Goal: Task Accomplishment & Management: Manage account settings

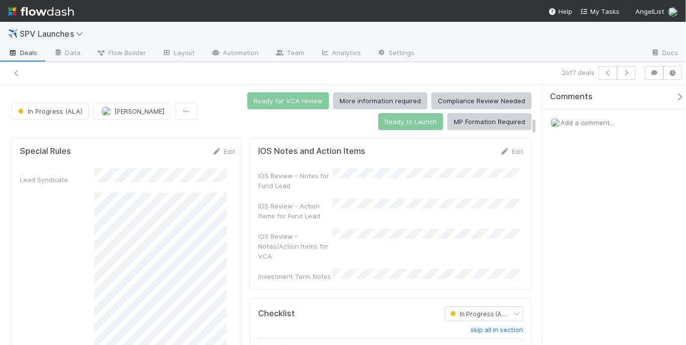
scroll to position [19, 0]
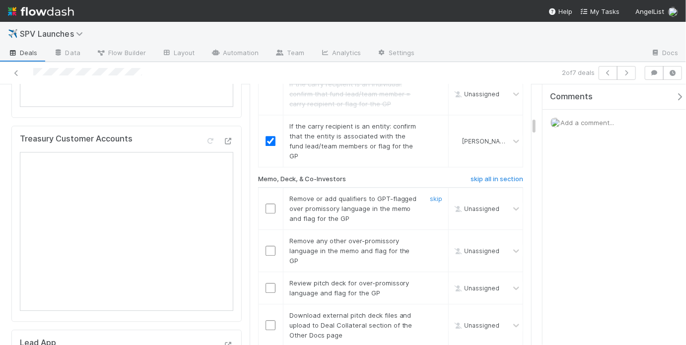
click at [266, 204] on input "checkbox" at bounding box center [271, 209] width 10 height 10
click at [266, 246] on input "checkbox" at bounding box center [271, 251] width 10 height 10
click at [268, 283] on input "checkbox" at bounding box center [271, 288] width 10 height 10
click at [430, 311] on link "skip" at bounding box center [436, 315] width 12 height 8
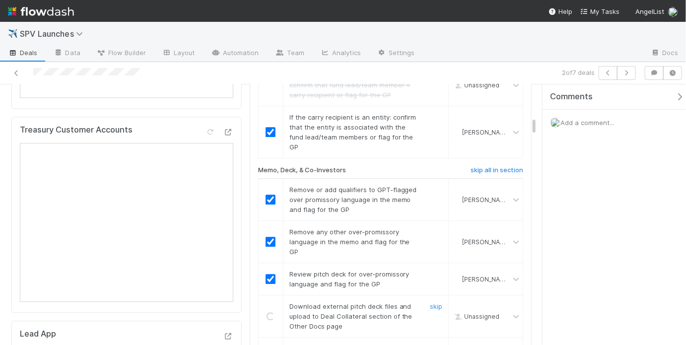
scroll to position [1161, 0]
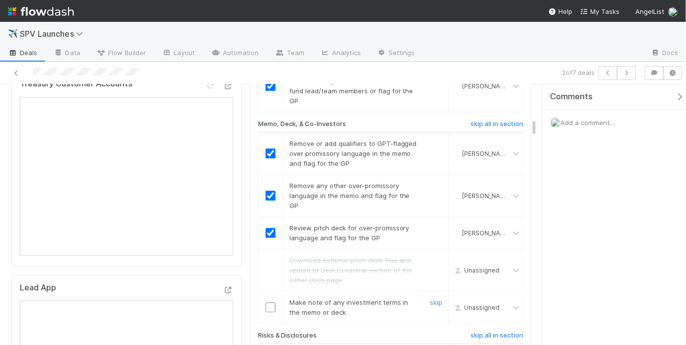
click at [268, 302] on input "checkbox" at bounding box center [271, 307] width 10 height 10
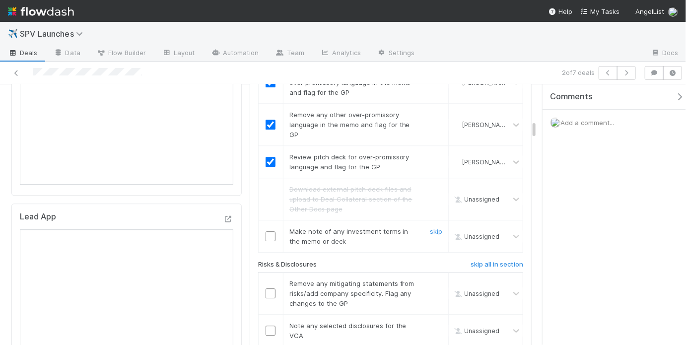
click at [270, 231] on input "checkbox" at bounding box center [271, 236] width 10 height 10
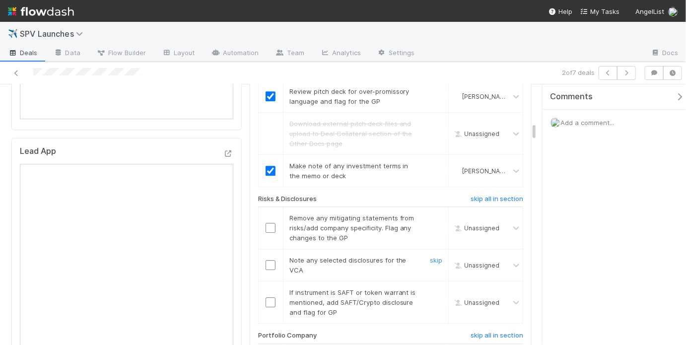
scroll to position [1300, 0]
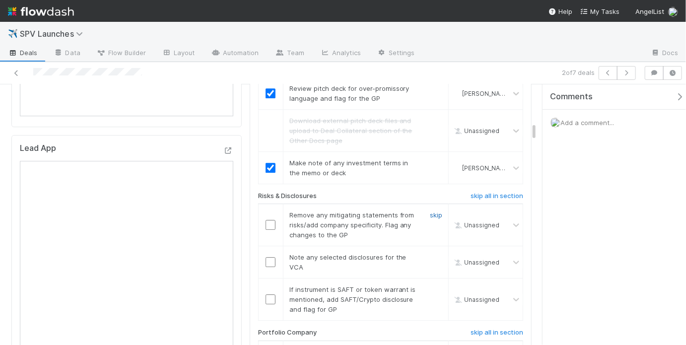
click at [435, 211] on link "skip" at bounding box center [436, 215] width 12 height 8
click at [430, 253] on link "skip" at bounding box center [436, 257] width 12 height 8
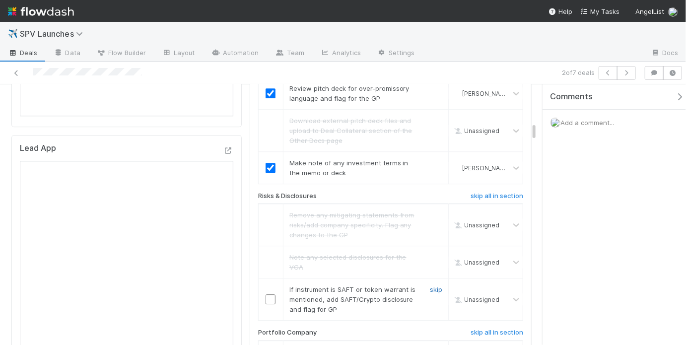
click at [430, 285] on link "skip" at bounding box center [436, 289] width 12 height 8
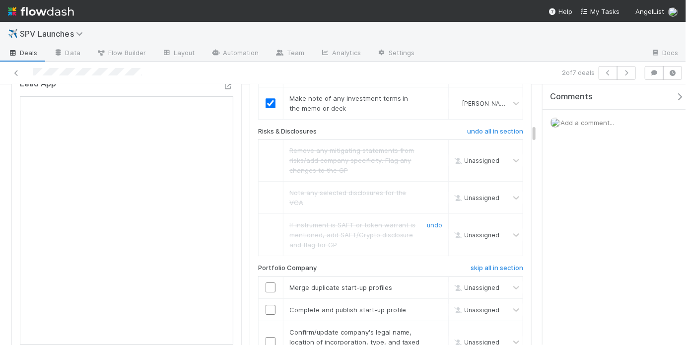
scroll to position [1441, 0]
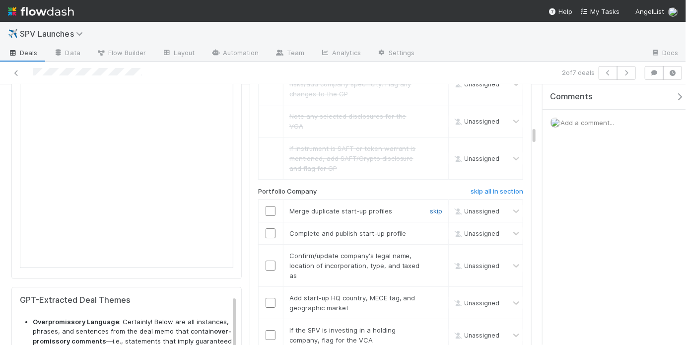
click at [430, 207] on link "skip" at bounding box center [436, 211] width 12 height 8
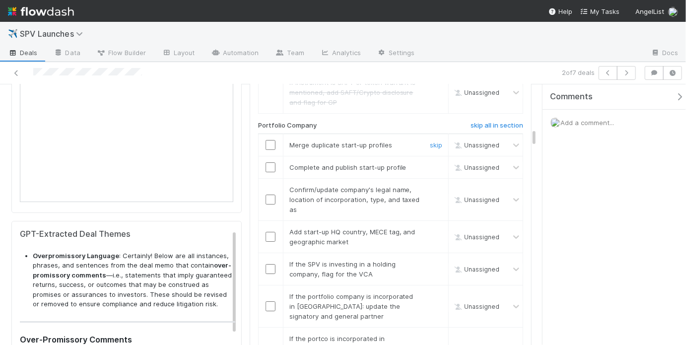
click at [449, 138] on div "Unassigned" at bounding box center [479, 145] width 61 height 14
click at [321, 156] on td "Complete and publish start-up profile skip" at bounding box center [365, 167] width 165 height 22
click at [268, 162] on input "checkbox" at bounding box center [271, 167] width 10 height 10
click at [428, 141] on link "undo" at bounding box center [434, 145] width 15 height 8
click at [430, 141] on link "skip" at bounding box center [436, 145] width 12 height 8
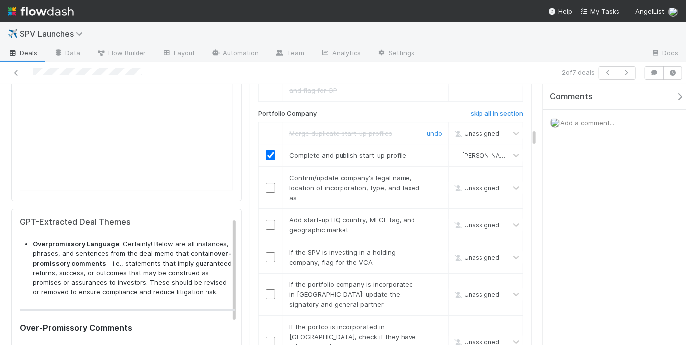
scroll to position [1501, 0]
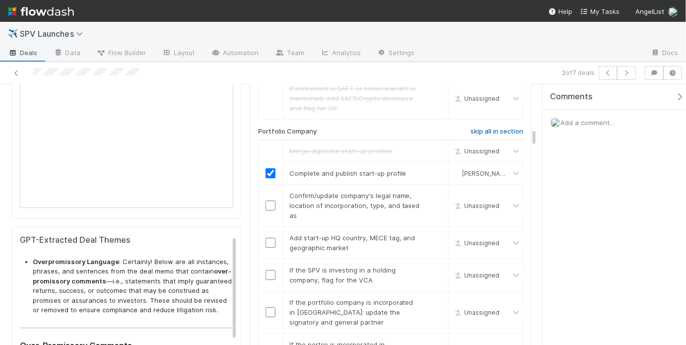
click at [477, 128] on h6 "skip all in section" at bounding box center [497, 132] width 53 height 8
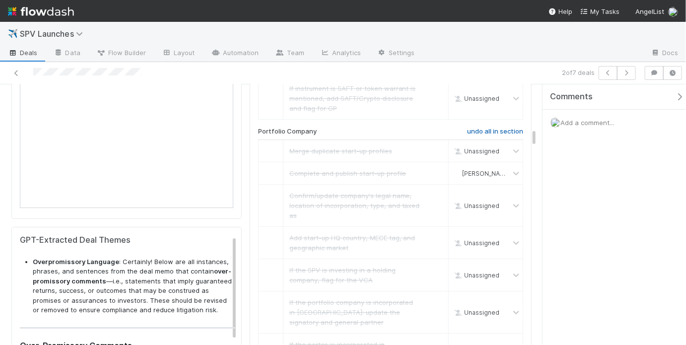
click at [477, 128] on h6 "undo all in section" at bounding box center [495, 132] width 56 height 8
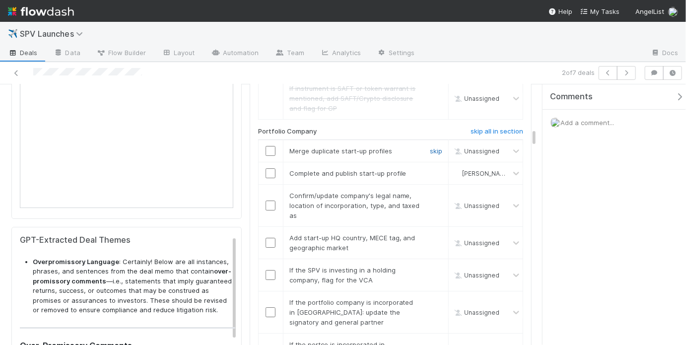
click at [434, 147] on link "skip" at bounding box center [436, 151] width 12 height 8
click at [271, 168] on input "checkbox" at bounding box center [271, 173] width 10 height 10
click at [430, 147] on link "skip" at bounding box center [436, 151] width 12 height 8
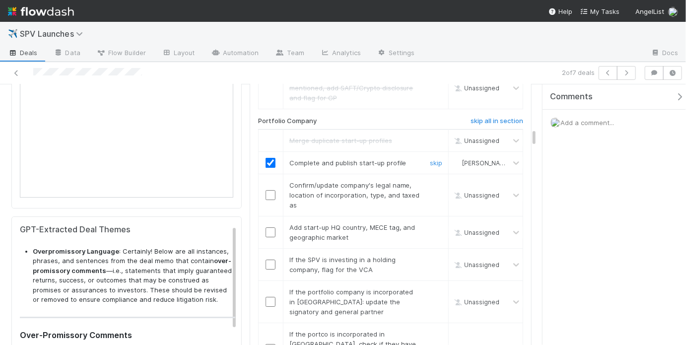
scroll to position [1513, 0]
click at [269, 189] on input "checkbox" at bounding box center [271, 194] width 10 height 10
click at [266, 226] on input "checkbox" at bounding box center [271, 231] width 10 height 10
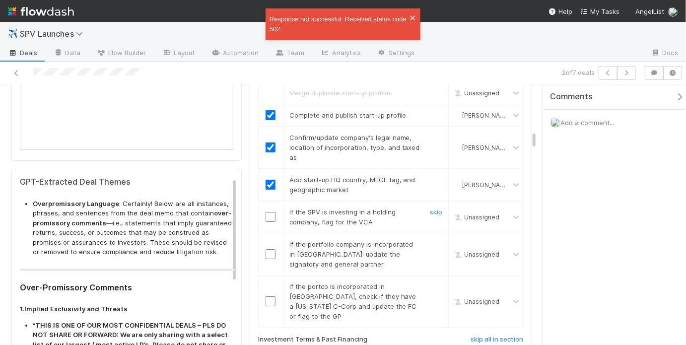
scroll to position [1592, 0]
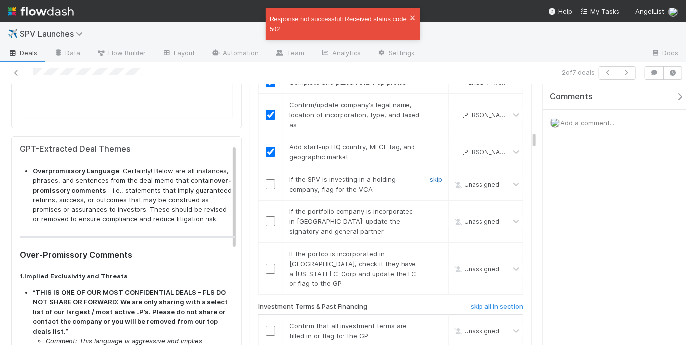
click at [423, 174] on div "skip" at bounding box center [435, 184] width 30 height 20
click at [430, 175] on link "skip" at bounding box center [436, 179] width 12 height 8
click at [432, 208] on link "skip" at bounding box center [436, 212] width 12 height 8
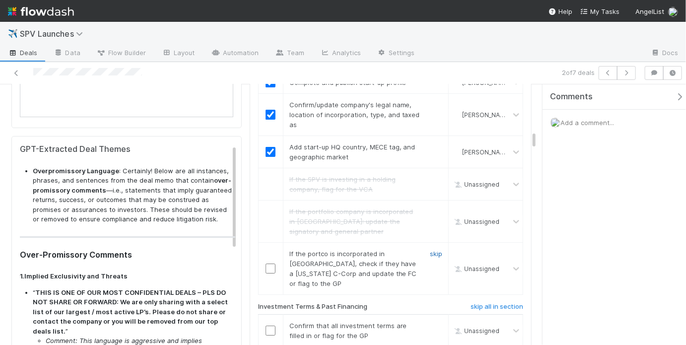
click at [431, 250] on link "skip" at bounding box center [436, 254] width 12 height 8
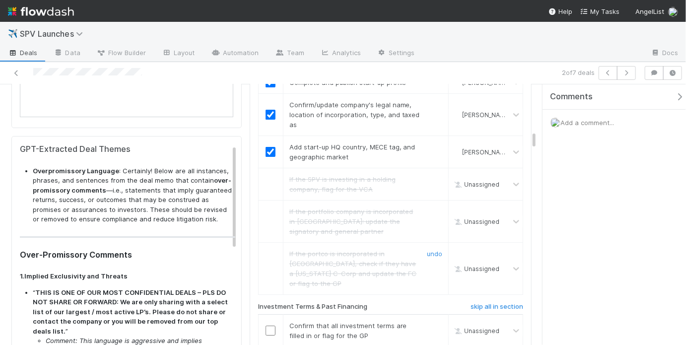
scroll to position [1737, 0]
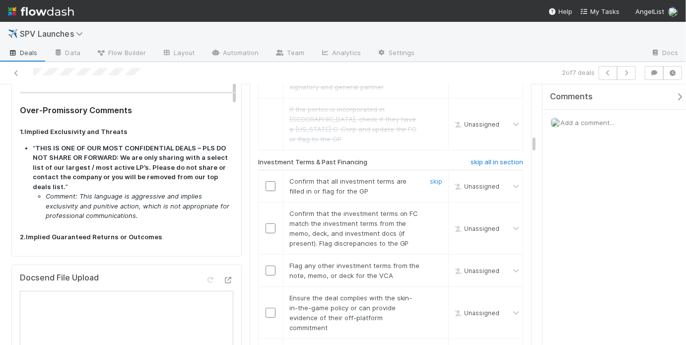
click at [274, 181] on div at bounding box center [271, 186] width 24 height 10
click at [271, 181] on input "checkbox" at bounding box center [271, 186] width 10 height 10
checkbox input "true"
click at [266, 181] on input "checkbox" at bounding box center [271, 186] width 10 height 10
click at [268, 223] on input "checkbox" at bounding box center [271, 228] width 10 height 10
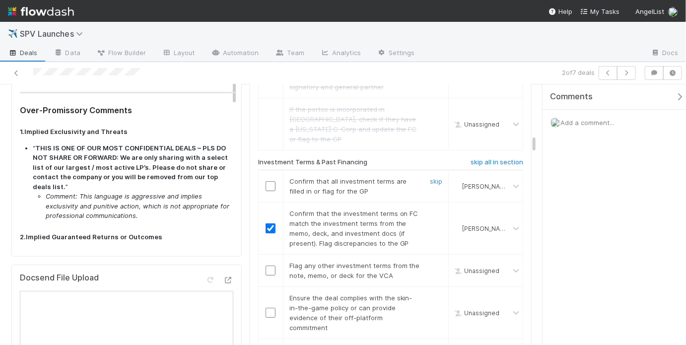
click at [269, 181] on input "checkbox" at bounding box center [271, 186] width 10 height 10
click at [432, 262] on link "skip" at bounding box center [436, 266] width 12 height 8
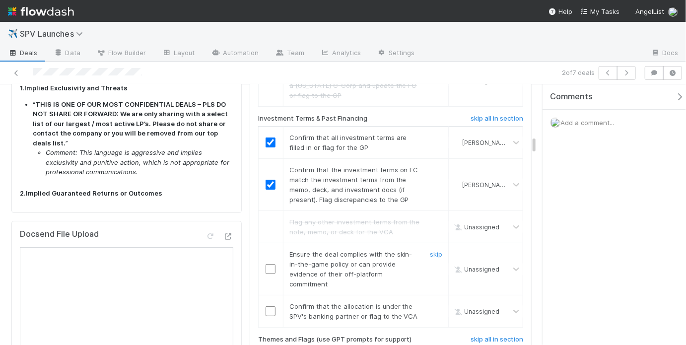
scroll to position [1791, 0]
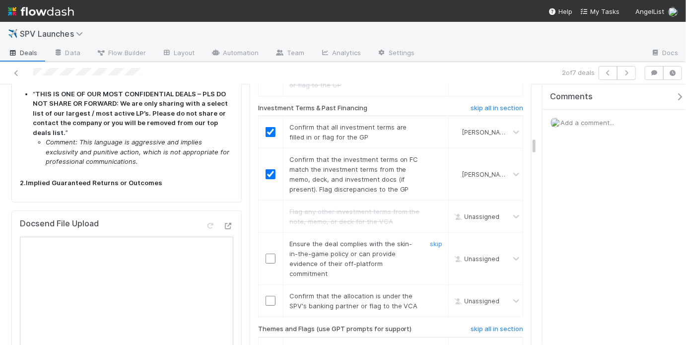
click at [271, 254] on input "checkbox" at bounding box center [271, 259] width 10 height 10
click at [270, 296] on input "checkbox" at bounding box center [271, 301] width 10 height 10
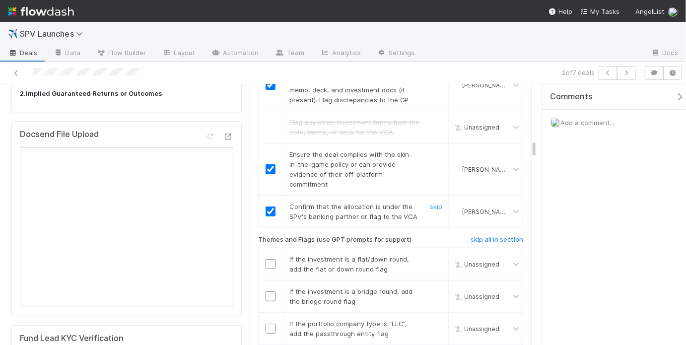
scroll to position [1904, 0]
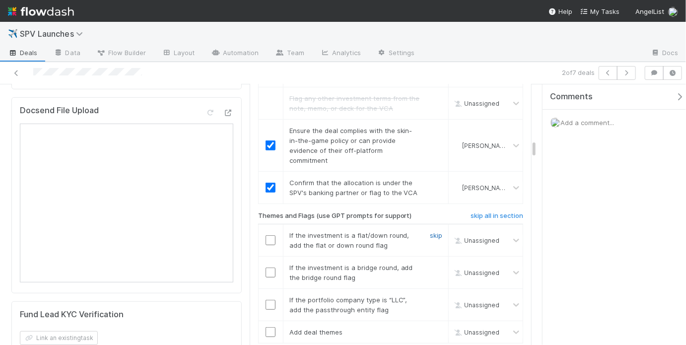
click at [431, 231] on link "skip" at bounding box center [436, 235] width 12 height 8
click at [432, 264] on link "skip" at bounding box center [436, 268] width 12 height 8
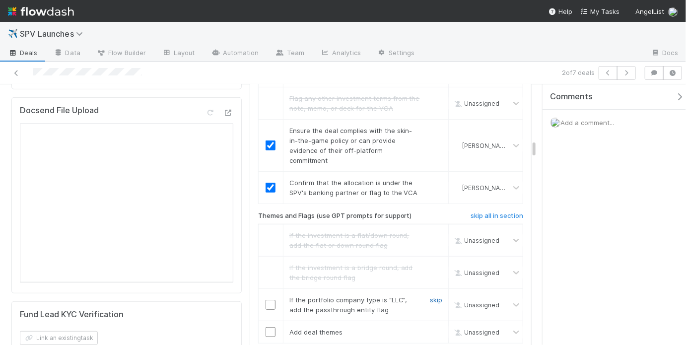
click at [431, 296] on link "skip" at bounding box center [436, 300] width 12 height 8
click at [270, 327] on input "checkbox" at bounding box center [271, 332] width 10 height 10
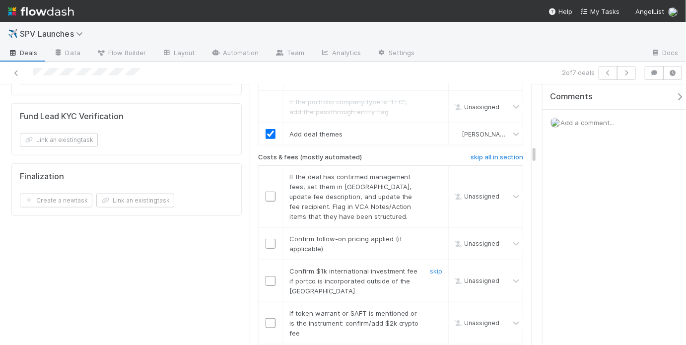
scroll to position [2106, 0]
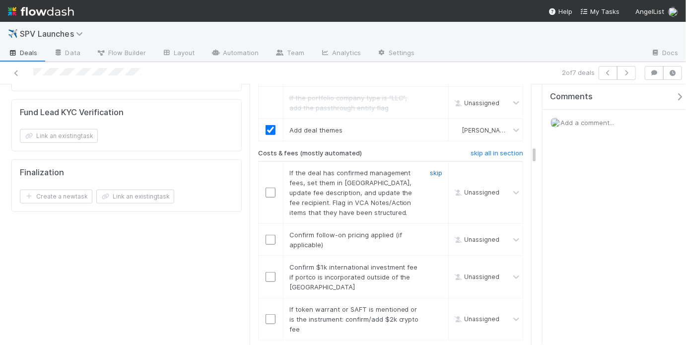
click at [430, 169] on link "skip" at bounding box center [436, 173] width 12 height 8
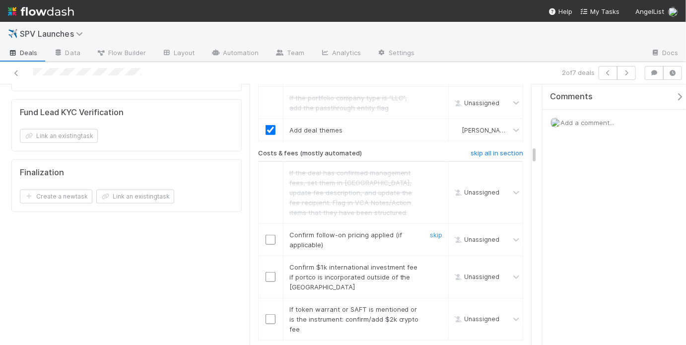
click at [437, 230] on div "skip" at bounding box center [435, 240] width 30 height 20
click at [436, 231] on link "skip" at bounding box center [436, 235] width 12 height 8
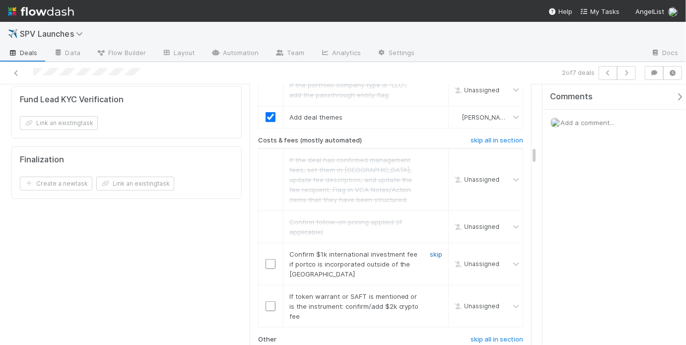
scroll to position [2120, 0]
drag, startPoint x: 428, startPoint y: 203, endPoint x: 430, endPoint y: 210, distance: 7.2
click at [430, 249] on link "skip" at bounding box center [436, 253] width 12 height 8
click at [431, 291] on link "skip" at bounding box center [436, 295] width 12 height 8
click at [432, 249] on link "skip" at bounding box center [436, 253] width 12 height 8
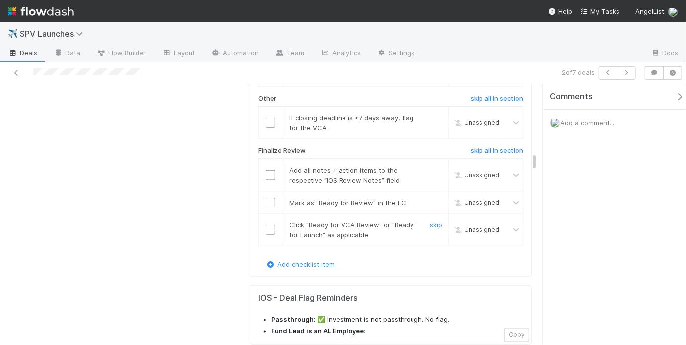
scroll to position [2360, 0]
click at [262, 170] on div at bounding box center [271, 175] width 24 height 10
click at [268, 170] on input "checkbox" at bounding box center [271, 175] width 10 height 10
drag, startPoint x: 270, startPoint y: 157, endPoint x: 270, endPoint y: 163, distance: 6.5
click at [270, 198] on input "checkbox" at bounding box center [271, 203] width 10 height 10
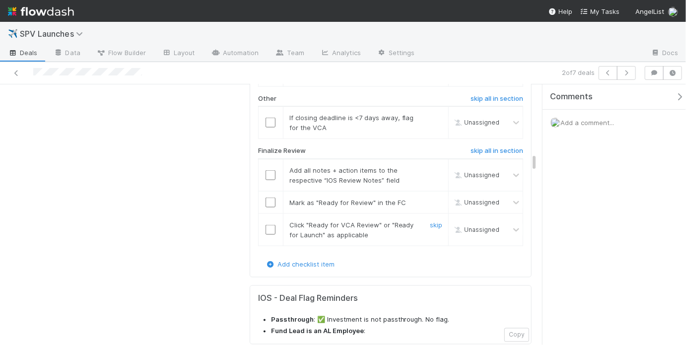
click at [270, 225] on input "checkbox" at bounding box center [271, 230] width 10 height 10
click at [271, 170] on input "checkbox" at bounding box center [271, 175] width 10 height 10
click at [271, 198] on input "checkbox" at bounding box center [271, 203] width 10 height 10
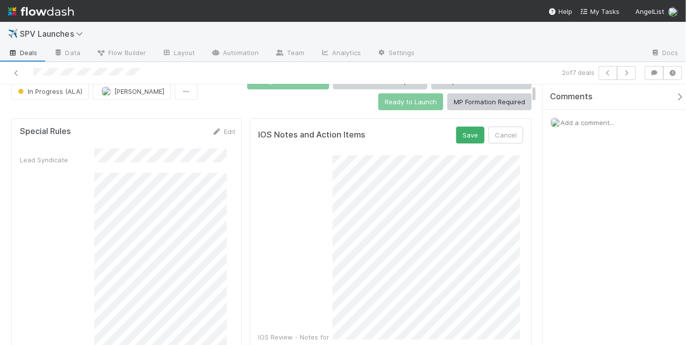
scroll to position [0, 0]
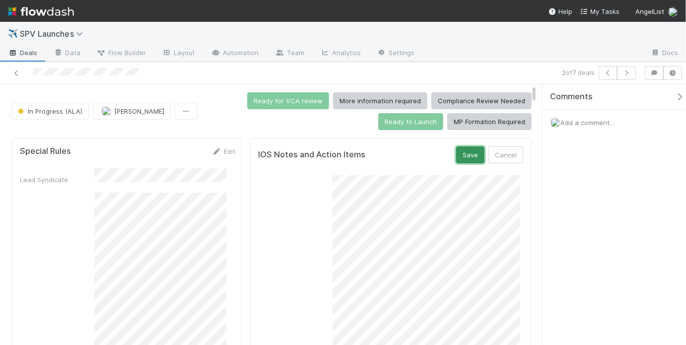
click at [472, 156] on button "Save" at bounding box center [470, 154] width 28 height 17
click at [302, 127] on div "Ready for VCA review More information required Compliance Review Needed Ready t…" at bounding box center [367, 111] width 330 height 38
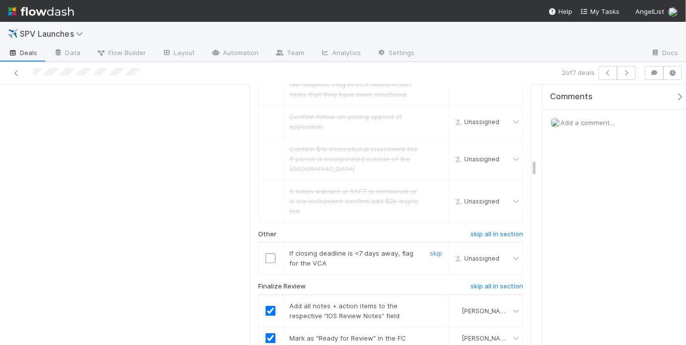
scroll to position [2695, 0]
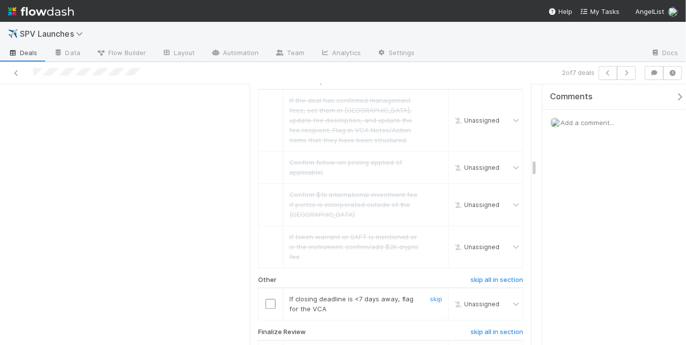
click at [267, 299] on input "checkbox" at bounding box center [271, 304] width 10 height 10
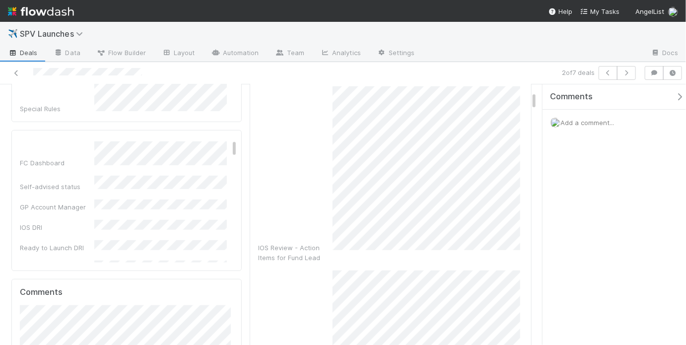
scroll to position [0, 0]
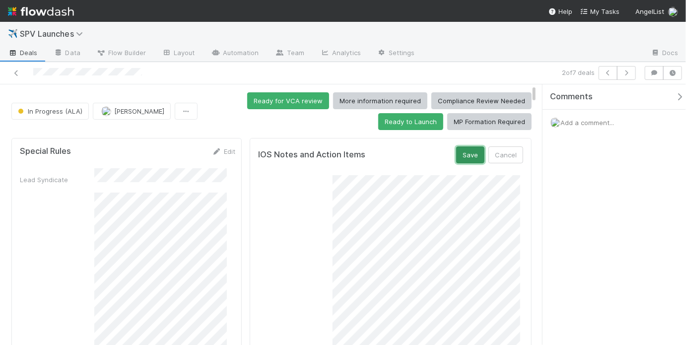
click at [461, 157] on button "Save" at bounding box center [470, 154] width 28 height 17
click at [212, 111] on div "Ready for VCA review More information required Compliance Review Needed Ready t…" at bounding box center [367, 111] width 330 height 38
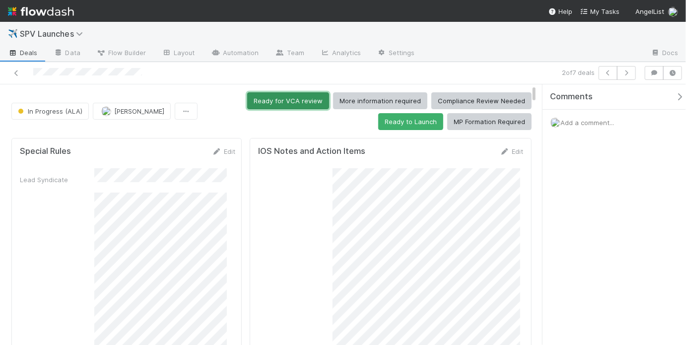
click at [279, 97] on button "Ready for VCA review" at bounding box center [288, 100] width 82 height 17
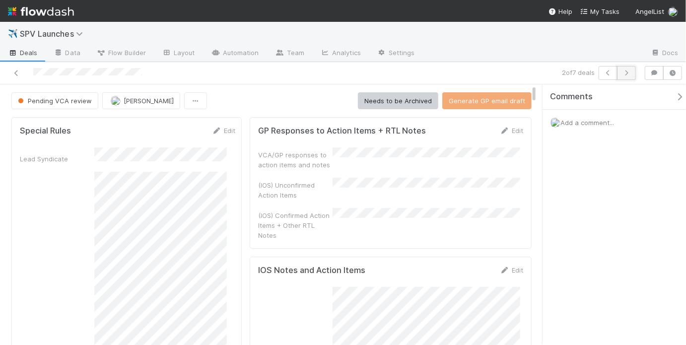
click at [629, 71] on icon "button" at bounding box center [627, 73] width 10 height 6
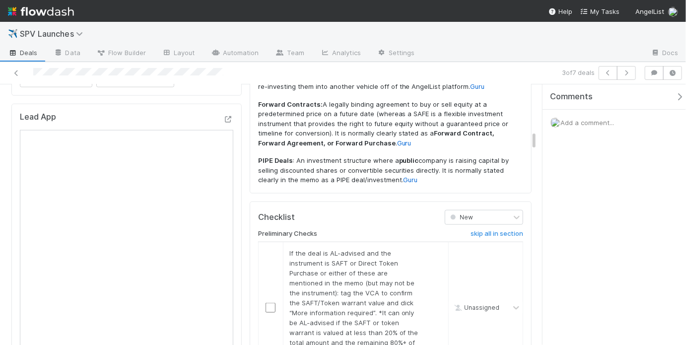
scroll to position [606, 0]
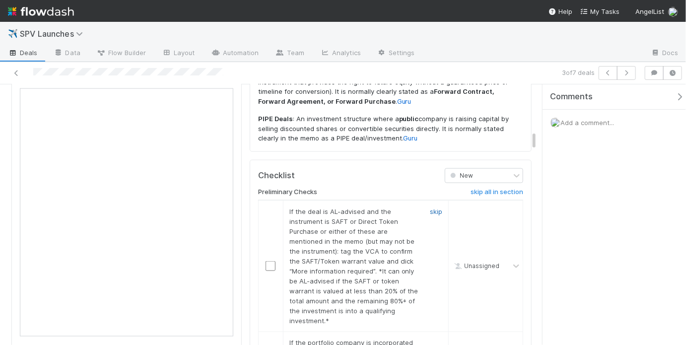
click at [430, 208] on link "skip" at bounding box center [436, 212] width 12 height 8
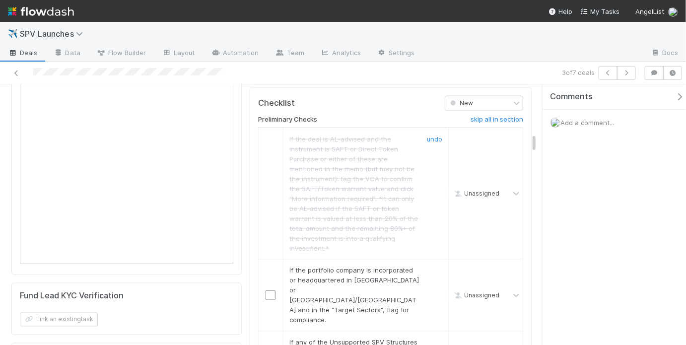
scroll to position [723, 0]
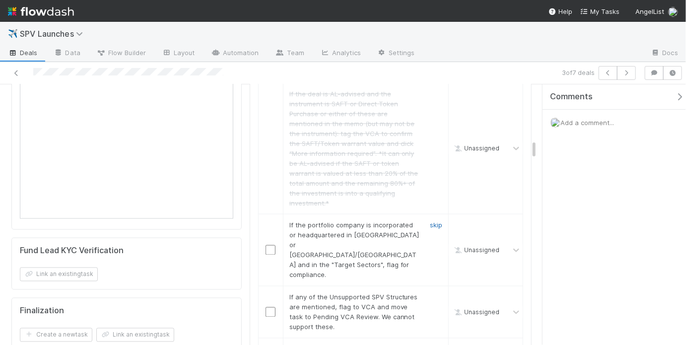
click at [430, 221] on link "skip" at bounding box center [436, 225] width 12 height 8
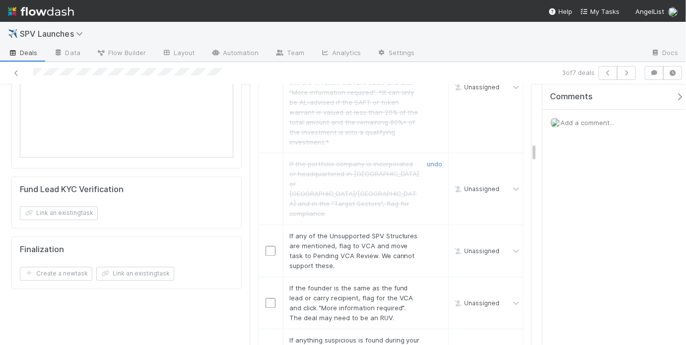
scroll to position [840, 0]
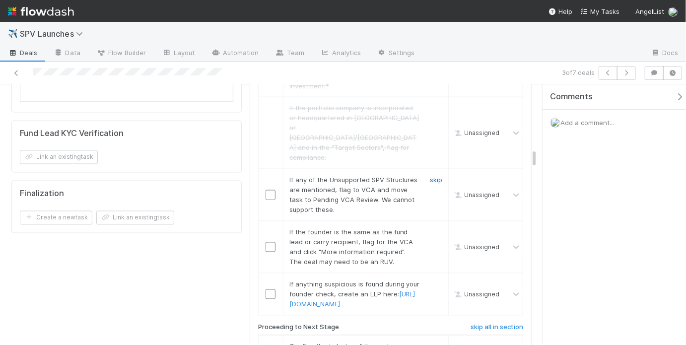
click at [430, 176] on link "skip" at bounding box center [436, 180] width 12 height 8
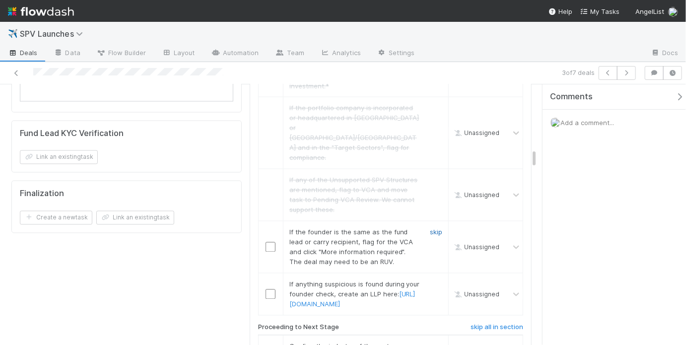
click at [432, 228] on link "skip" at bounding box center [436, 232] width 12 height 8
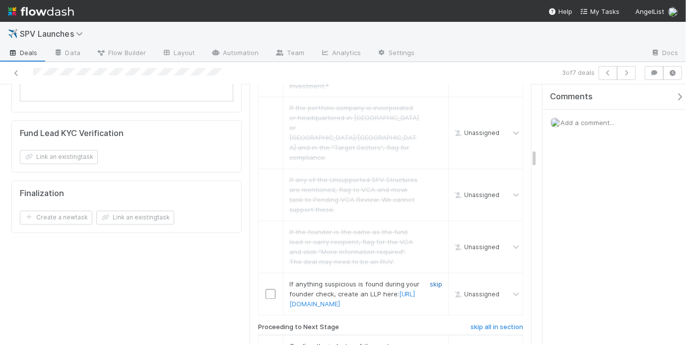
click at [430, 280] on link "skip" at bounding box center [436, 284] width 12 height 8
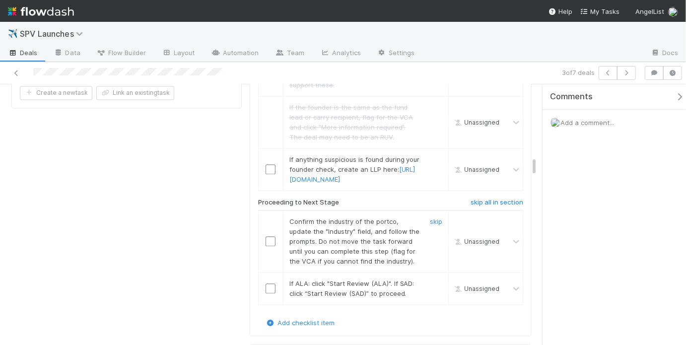
scroll to position [966, 0]
click at [430, 155] on link "skip" at bounding box center [436, 159] width 12 height 8
click at [266, 236] on input "checkbox" at bounding box center [271, 241] width 10 height 10
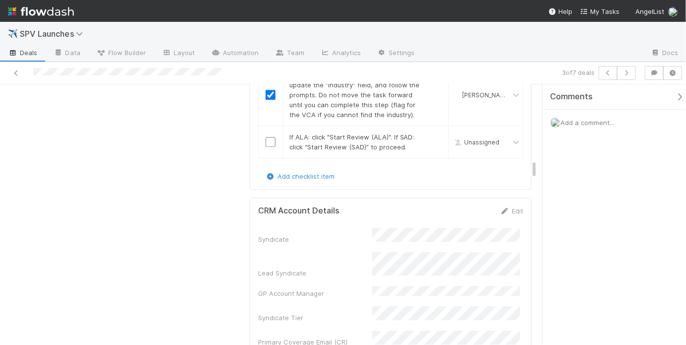
scroll to position [1113, 0]
click at [268, 136] on input "checkbox" at bounding box center [271, 141] width 10 height 10
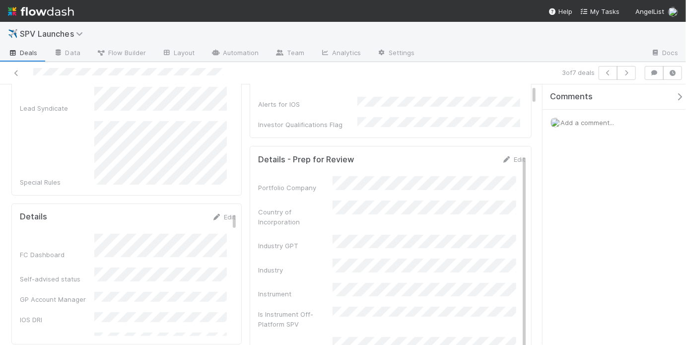
scroll to position [0, 0]
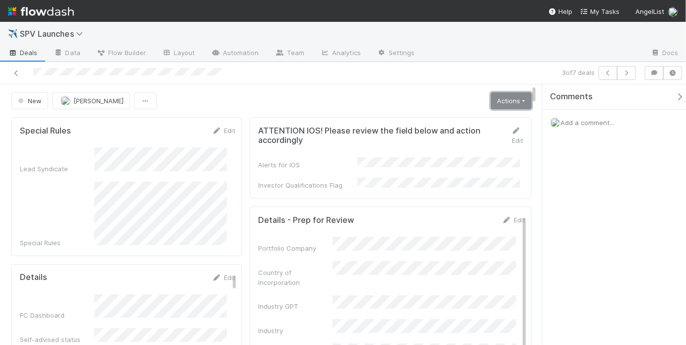
click at [508, 106] on link "Actions" at bounding box center [511, 100] width 41 height 17
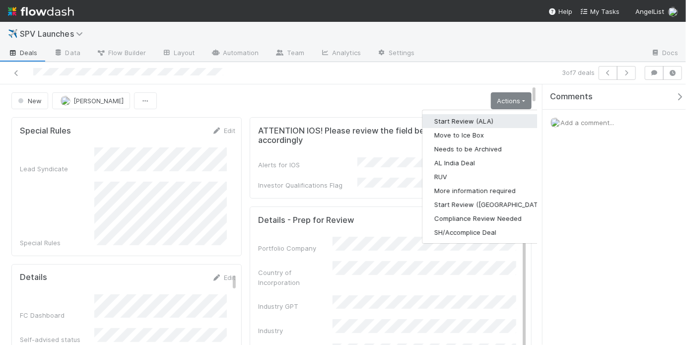
click at [479, 125] on button "Start Review (ALA)" at bounding box center [490, 121] width 136 height 14
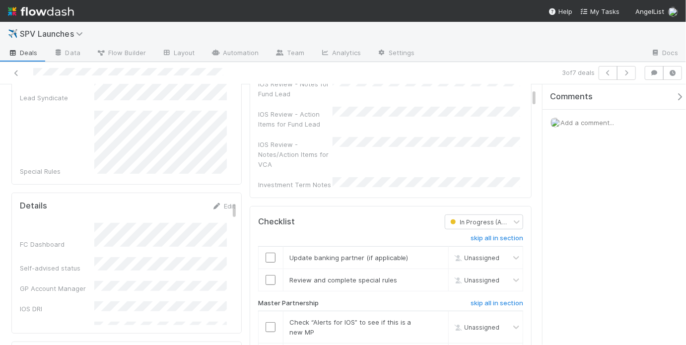
scroll to position [138, 0]
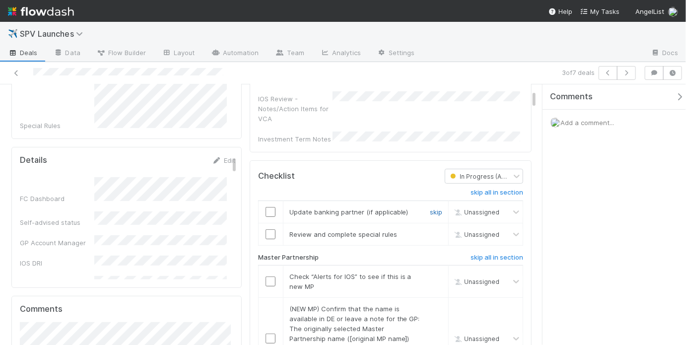
click at [430, 208] on link "skip" at bounding box center [436, 212] width 12 height 8
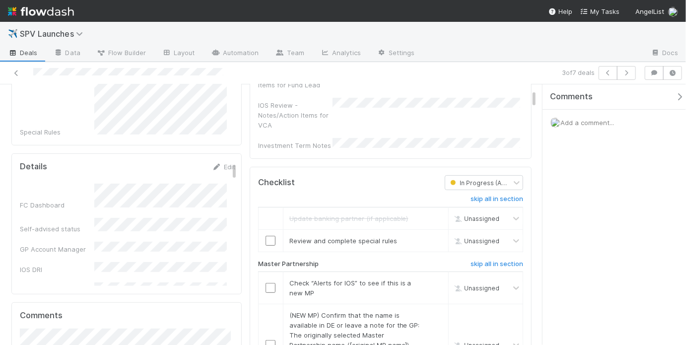
scroll to position [131, 0]
click at [269, 236] on input "checkbox" at bounding box center [271, 241] width 10 height 10
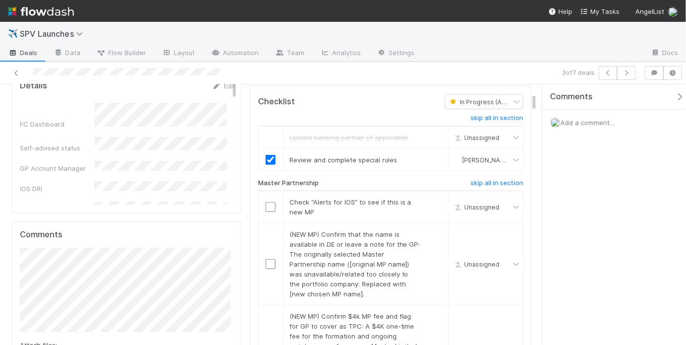
scroll to position [213, 0]
click at [268, 201] on input "checkbox" at bounding box center [271, 206] width 10 height 10
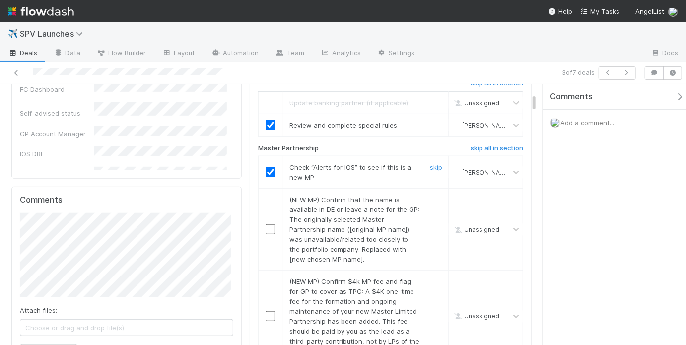
scroll to position [262, 0]
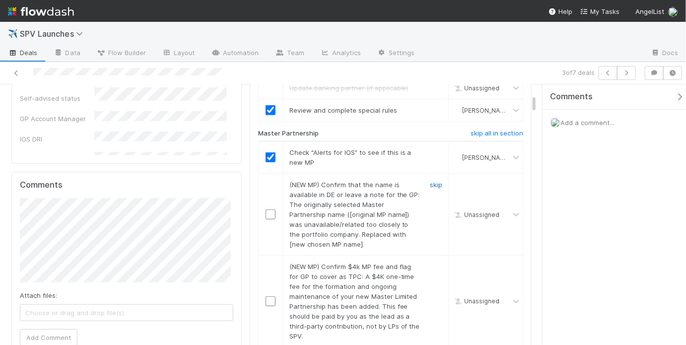
click at [430, 181] on link "skip" at bounding box center [436, 185] width 12 height 8
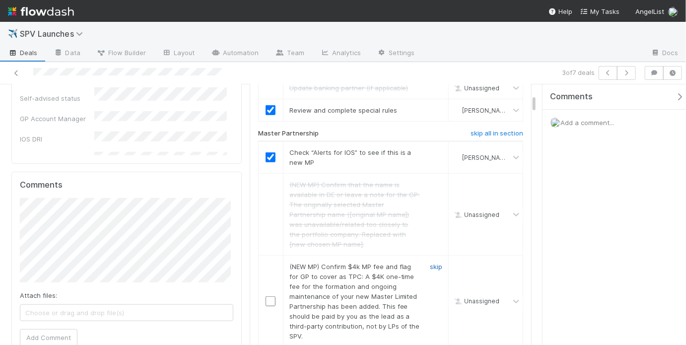
click at [430, 263] on link "skip" at bounding box center [436, 267] width 12 height 8
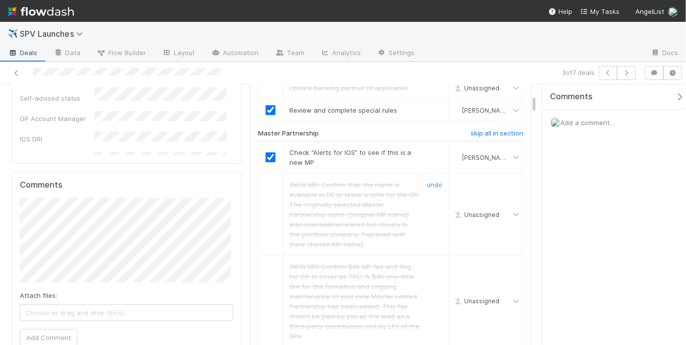
scroll to position [404, 0]
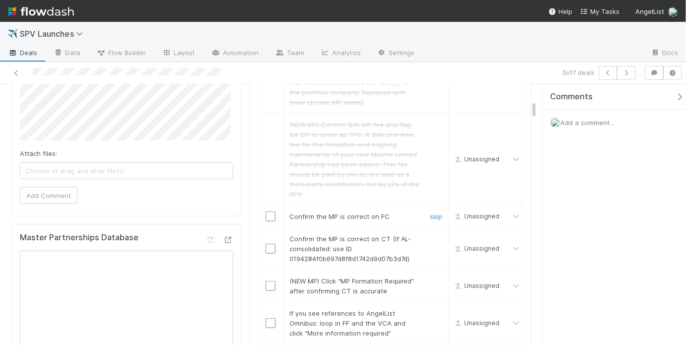
drag, startPoint x: 270, startPoint y: 203, endPoint x: 271, endPoint y: 210, distance: 6.5
click at [270, 211] on input "checkbox" at bounding box center [271, 216] width 10 height 10
click at [269, 244] on input "checkbox" at bounding box center [271, 249] width 10 height 10
click at [430, 277] on link "skip" at bounding box center [436, 281] width 12 height 8
click at [432, 309] on link "skip" at bounding box center [436, 313] width 12 height 8
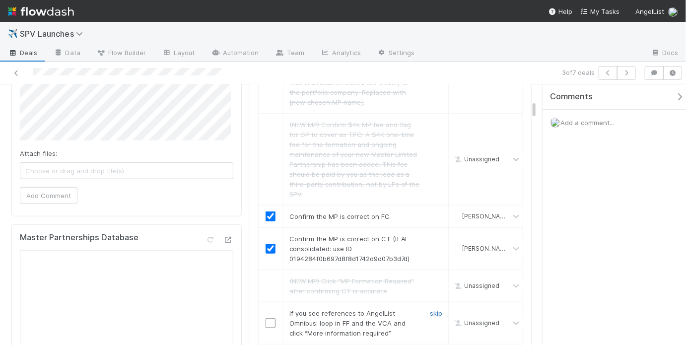
click at [430, 309] on link "skip" at bounding box center [436, 313] width 12 height 8
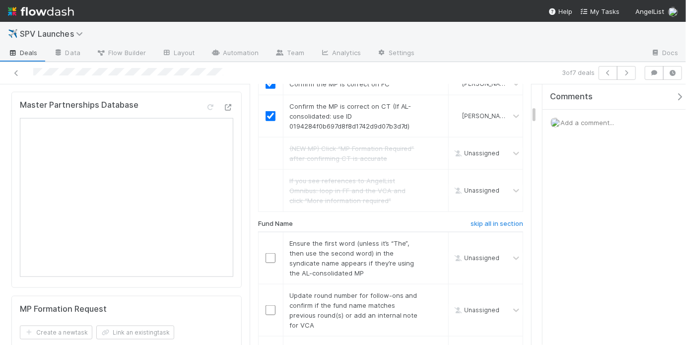
scroll to position [546, 0]
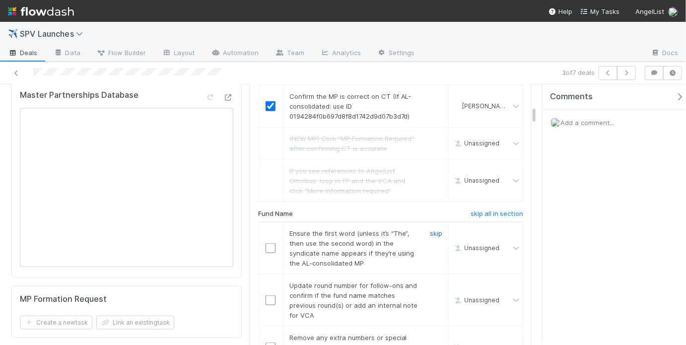
click at [430, 229] on link "skip" at bounding box center [436, 233] width 12 height 8
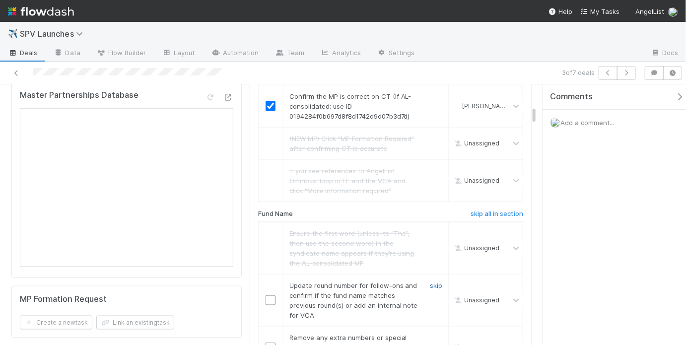
click at [431, 281] on link "skip" at bounding box center [436, 285] width 12 height 8
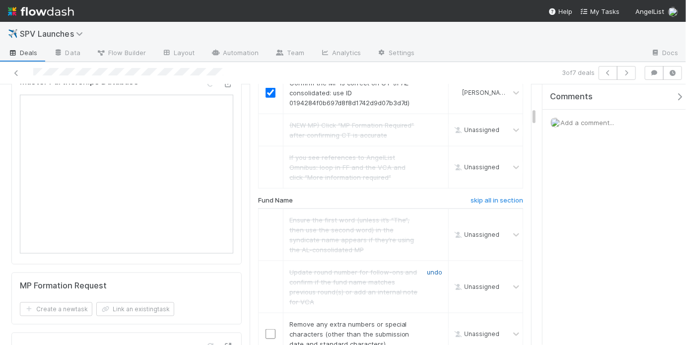
scroll to position [608, 0]
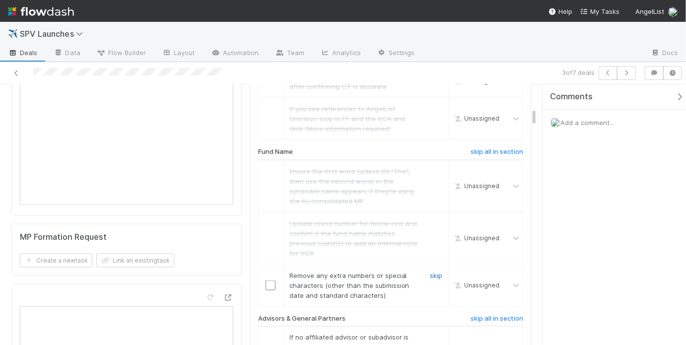
click at [430, 272] on link "skip" at bounding box center [436, 276] width 12 height 8
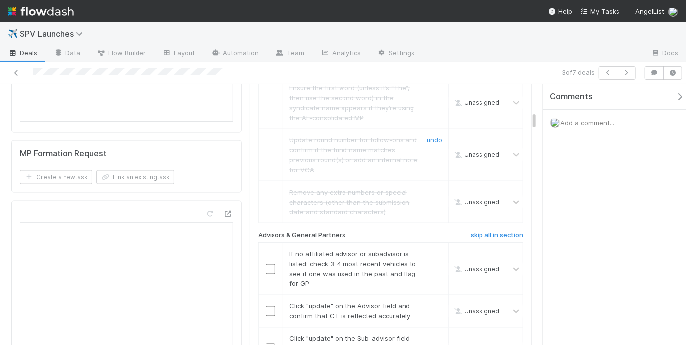
scroll to position [693, 0]
click at [268, 263] on input "checkbox" at bounding box center [271, 268] width 10 height 10
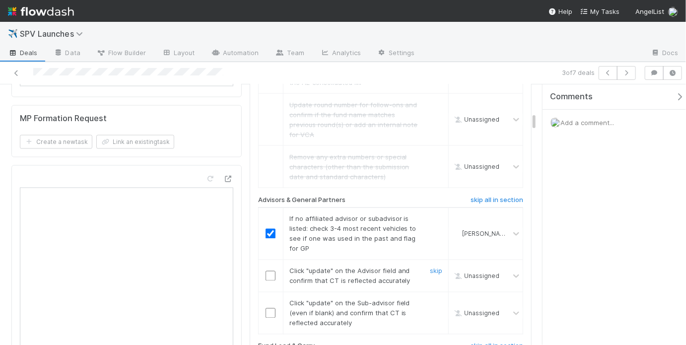
scroll to position [797, 0]
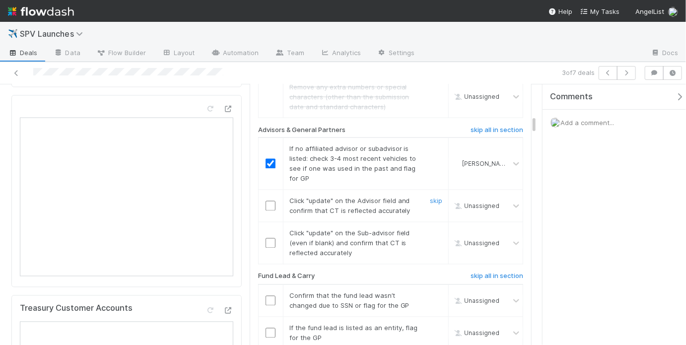
click at [266, 201] on input "checkbox" at bounding box center [271, 206] width 10 height 10
click at [269, 238] on input "checkbox" at bounding box center [271, 243] width 10 height 10
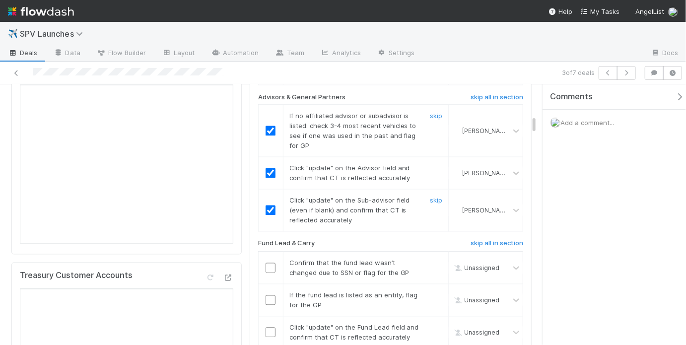
scroll to position [872, 0]
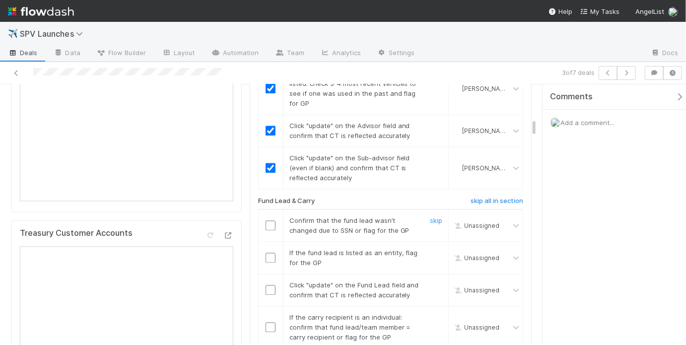
click at [270, 221] on input "checkbox" at bounding box center [271, 226] width 10 height 10
click at [434, 249] on link "skip" at bounding box center [436, 253] width 12 height 8
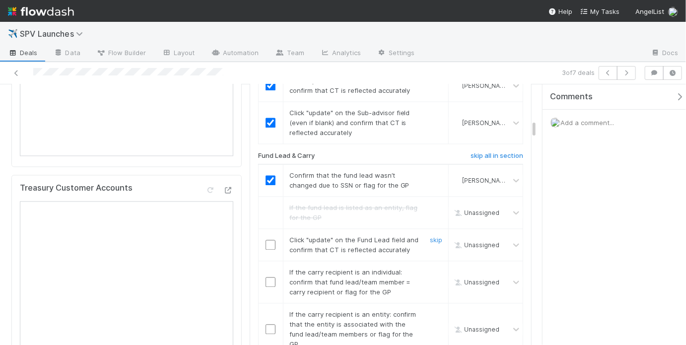
scroll to position [926, 0]
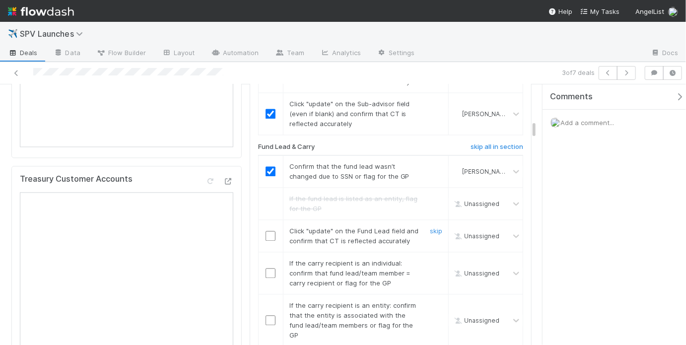
click at [266, 231] on input "checkbox" at bounding box center [271, 236] width 10 height 10
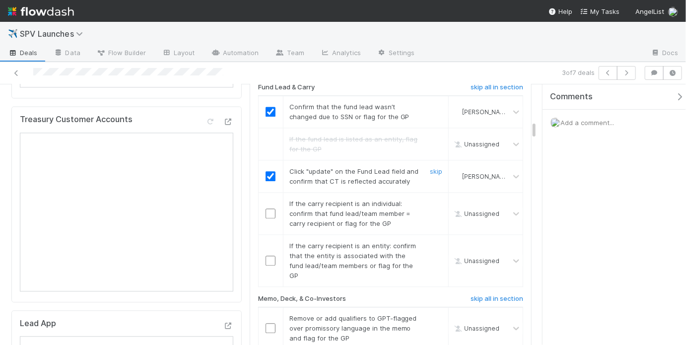
scroll to position [988, 0]
click at [433, 198] on link "skip" at bounding box center [436, 202] width 12 height 8
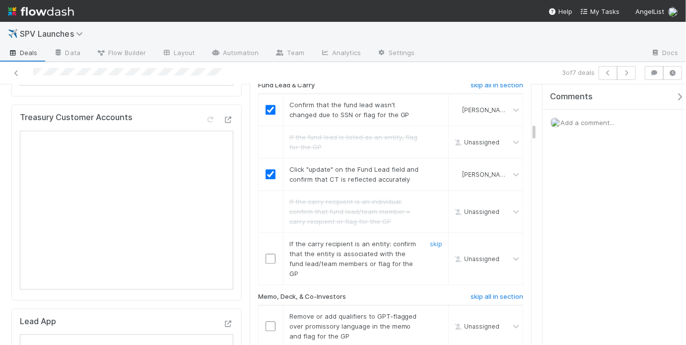
click at [267, 254] on input "checkbox" at bounding box center [271, 259] width 10 height 10
click at [269, 254] on input "checkbox" at bounding box center [271, 259] width 10 height 10
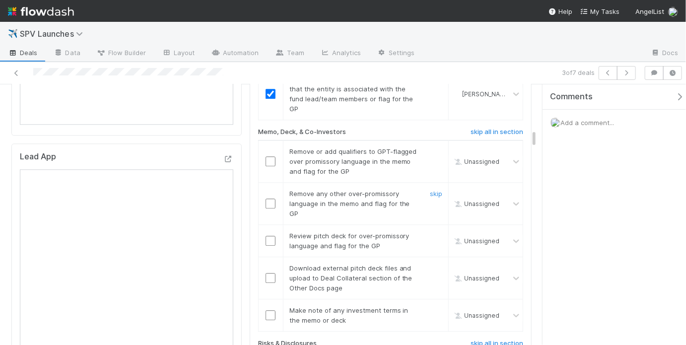
scroll to position [1154, 0]
click at [266, 155] on input "checkbox" at bounding box center [271, 160] width 10 height 10
click at [271, 198] on input "checkbox" at bounding box center [271, 203] width 10 height 10
click at [266, 235] on input "checkbox" at bounding box center [271, 240] width 10 height 10
click at [432, 263] on link "skip" at bounding box center [436, 267] width 12 height 8
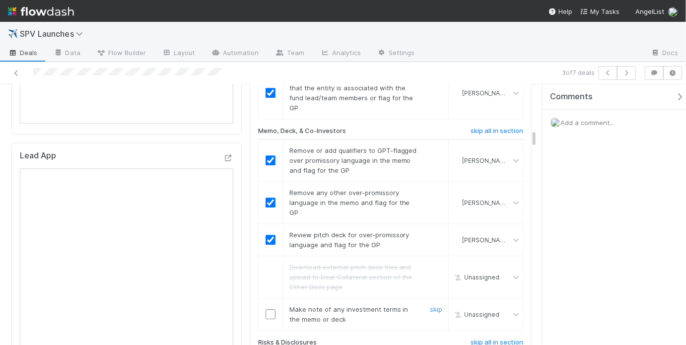
click at [273, 309] on div at bounding box center [271, 314] width 24 height 10
click at [273, 309] on input "checkbox" at bounding box center [271, 314] width 10 height 10
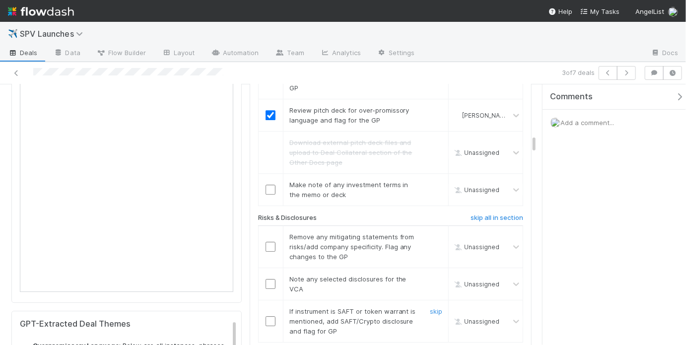
scroll to position [1292, 0]
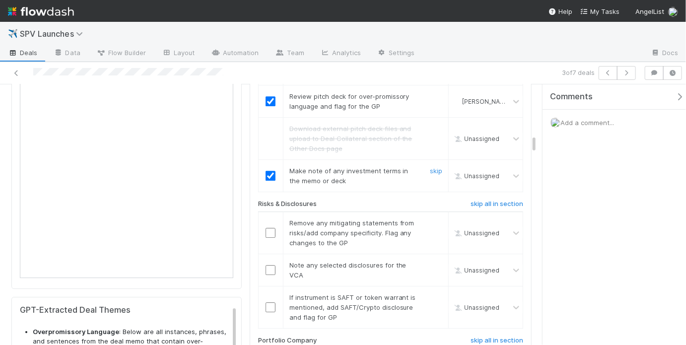
click at [266, 171] on input "checkbox" at bounding box center [271, 176] width 10 height 10
click at [430, 219] on link "skip" at bounding box center [436, 223] width 12 height 8
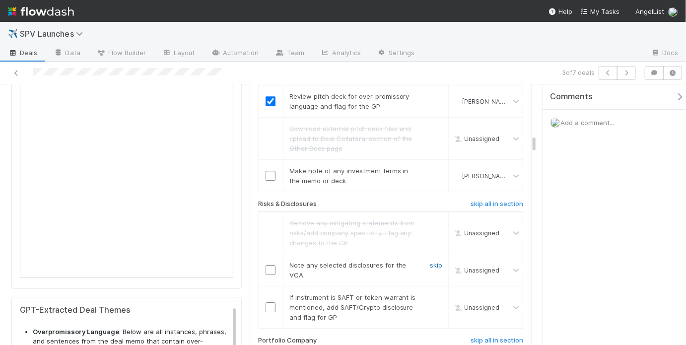
click at [430, 261] on link "skip" at bounding box center [436, 265] width 12 height 8
click at [271, 171] on input "checkbox" at bounding box center [271, 176] width 10 height 10
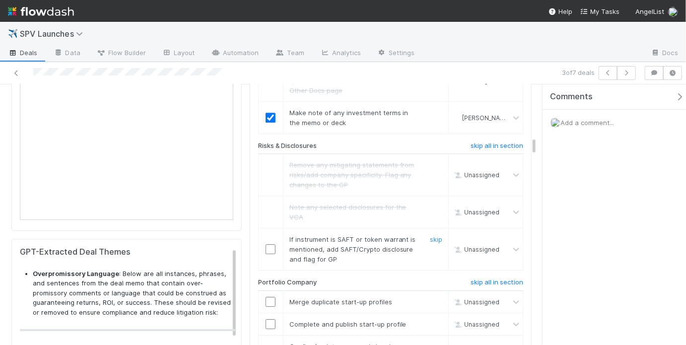
scroll to position [1352, 0]
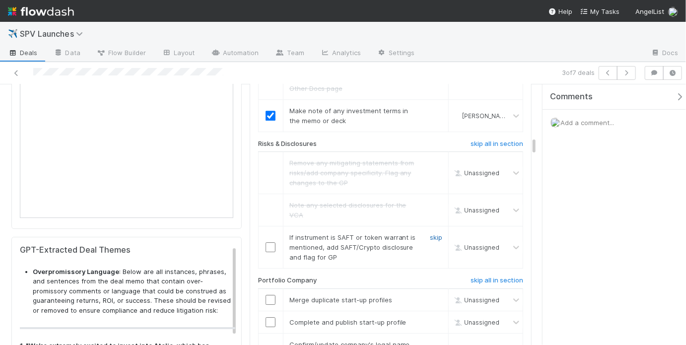
click at [431, 233] on link "skip" at bounding box center [436, 237] width 12 height 8
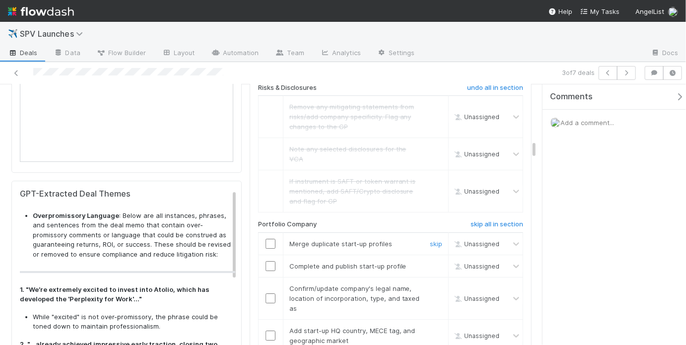
scroll to position [1441, 0]
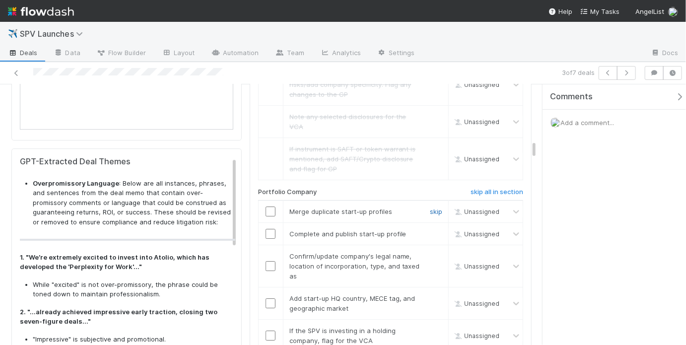
click at [430, 208] on link "skip" at bounding box center [436, 212] width 12 height 8
click at [433, 230] on link "skip" at bounding box center [436, 234] width 12 height 8
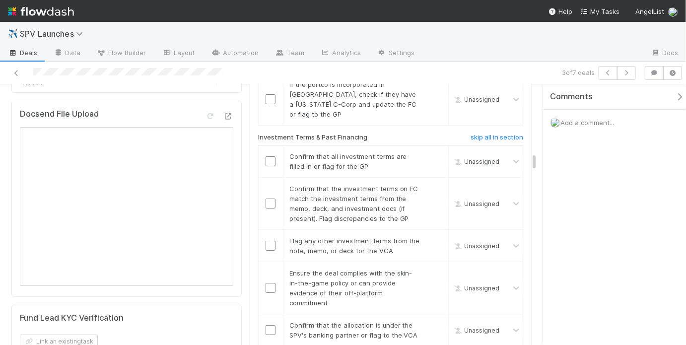
scroll to position [1591, 0]
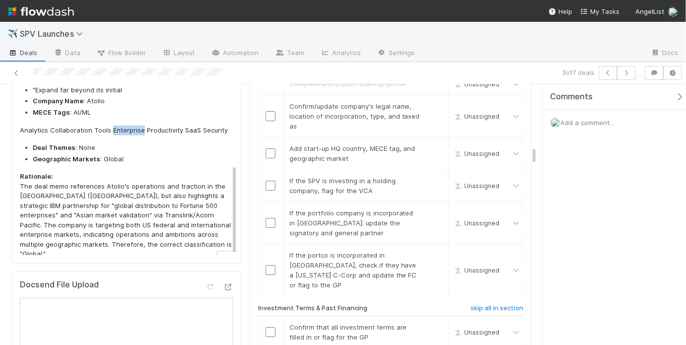
drag, startPoint x: 120, startPoint y: 123, endPoint x: 140, endPoint y: 122, distance: 19.9
click at [140, 126] on p "Analytics Collaboration Tools Enterprise Productivity SaaS Security" at bounding box center [127, 131] width 215 height 10
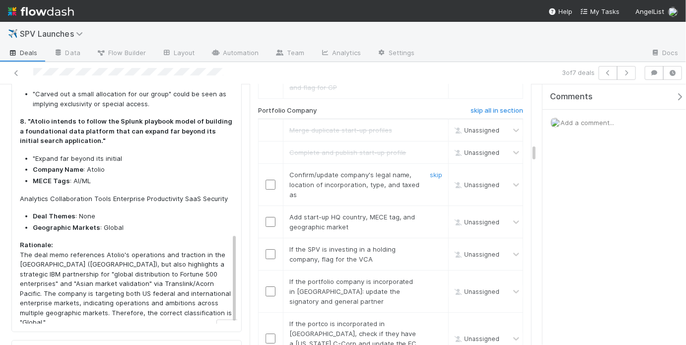
click at [269, 180] on input "checkbox" at bounding box center [271, 185] width 10 height 10
click at [269, 217] on input "checkbox" at bounding box center [271, 222] width 10 height 10
click at [430, 245] on link "skip" at bounding box center [436, 249] width 12 height 8
click at [430, 278] on link "skip" at bounding box center [436, 282] width 12 height 8
click at [430, 320] on link "skip" at bounding box center [436, 324] width 12 height 8
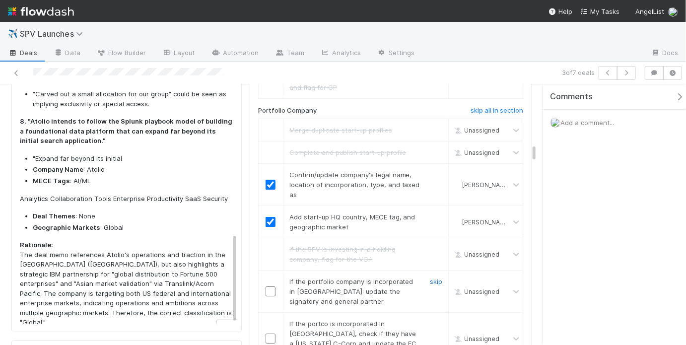
click at [430, 278] on link "skip" at bounding box center [436, 282] width 12 height 8
click at [433, 320] on link "skip" at bounding box center [436, 324] width 12 height 8
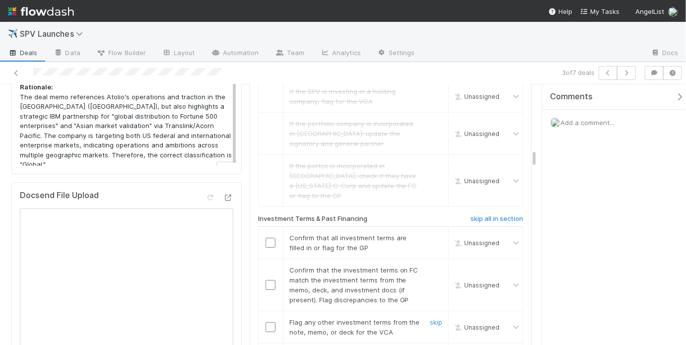
scroll to position [1735, 0]
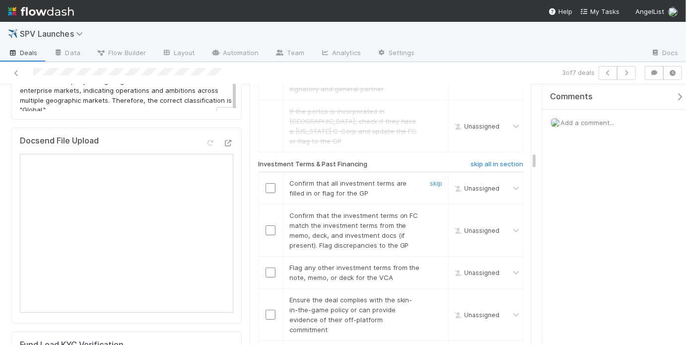
click at [267, 183] on input "checkbox" at bounding box center [271, 188] width 10 height 10
click at [271, 225] on input "checkbox" at bounding box center [271, 230] width 10 height 10
click at [268, 183] on input "checkbox" at bounding box center [271, 188] width 10 height 10
click at [430, 264] on link "skip" at bounding box center [436, 268] width 12 height 8
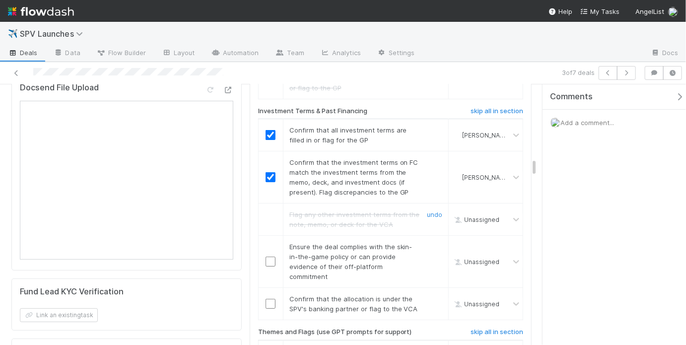
scroll to position [1793, 0]
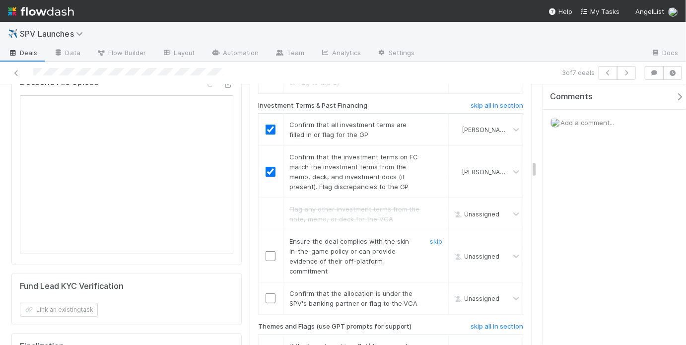
click at [268, 251] on input "checkbox" at bounding box center [271, 256] width 10 height 10
click at [269, 293] on input "checkbox" at bounding box center [271, 298] width 10 height 10
click at [271, 251] on input "checkbox" at bounding box center [271, 256] width 10 height 10
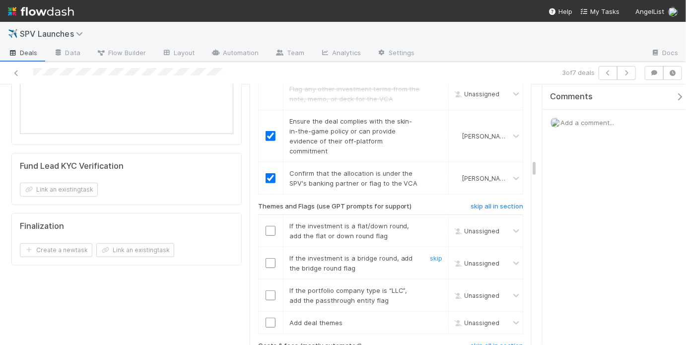
scroll to position [1919, 0]
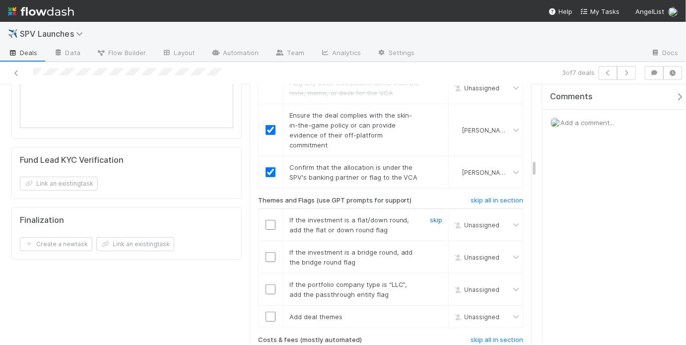
click at [430, 216] on link "skip" at bounding box center [436, 220] width 12 height 8
click at [266, 252] on input "checkbox" at bounding box center [271, 257] width 10 height 10
click at [430, 216] on link "skip" at bounding box center [436, 220] width 12 height 8
click at [430, 280] on link "skip" at bounding box center [436, 284] width 12 height 8
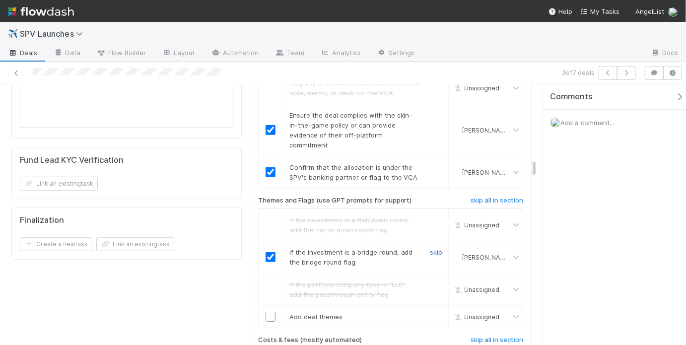
click at [430, 248] on link "skip" at bounding box center [436, 252] width 12 height 8
click at [431, 313] on link "skip" at bounding box center [436, 317] width 12 height 8
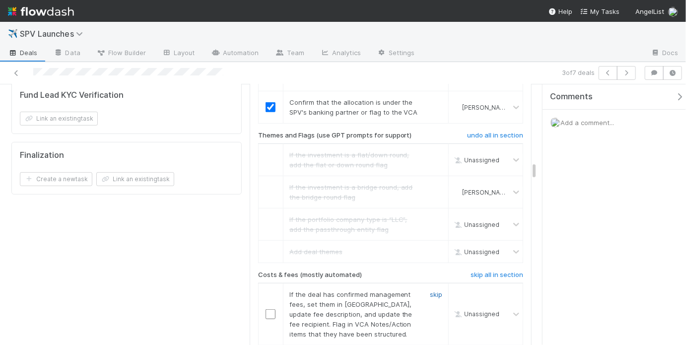
click at [431, 290] on link "skip" at bounding box center [436, 294] width 12 height 8
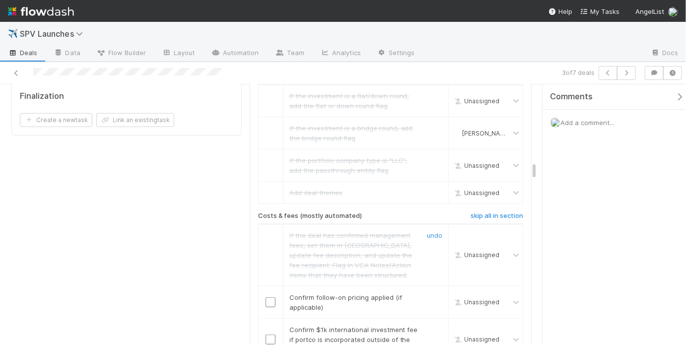
scroll to position [2044, 0]
click at [430, 293] on link "skip" at bounding box center [436, 297] width 12 height 8
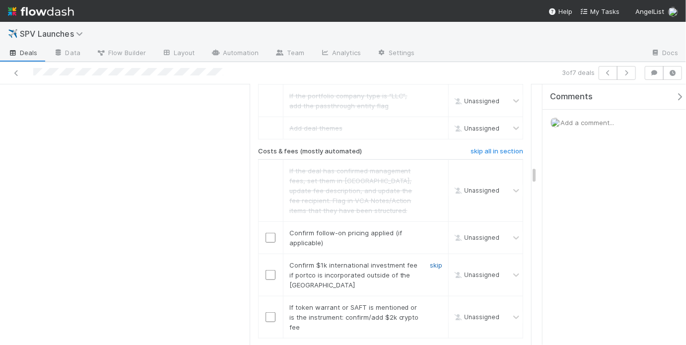
scroll to position [2108, 0]
click at [433, 261] on link "skip" at bounding box center [436, 265] width 12 height 8
click at [430, 228] on link "skip" at bounding box center [436, 232] width 12 height 8
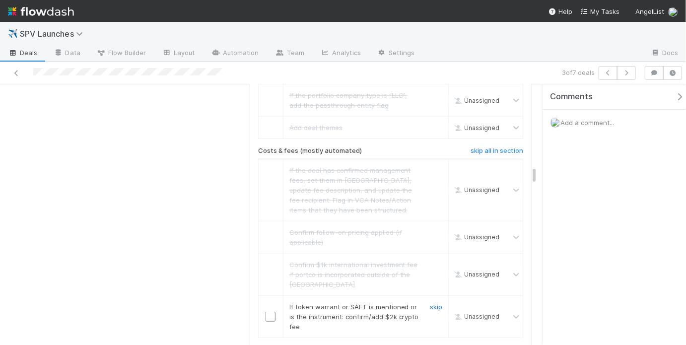
click at [433, 303] on link "skip" at bounding box center [436, 307] width 12 height 8
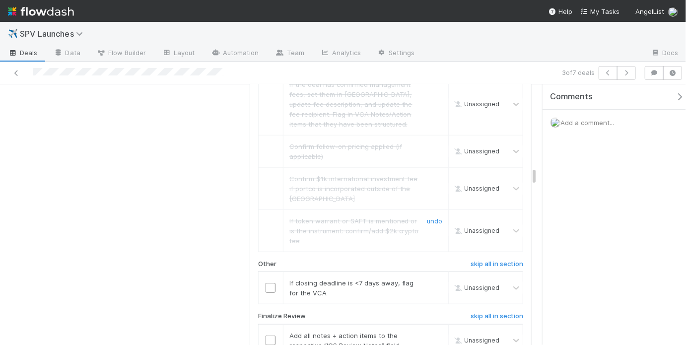
scroll to position [2223, 0]
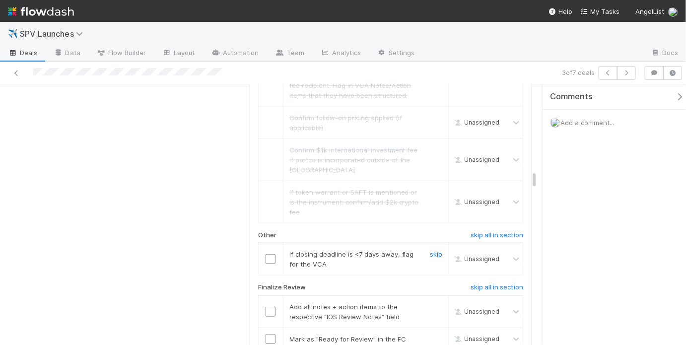
click at [430, 250] on link "skip" at bounding box center [436, 254] width 12 height 8
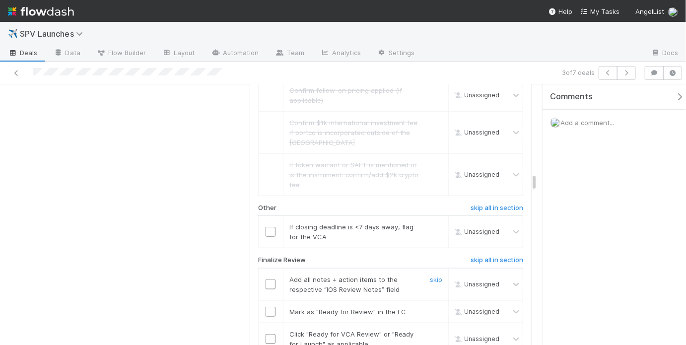
scroll to position [2291, 0]
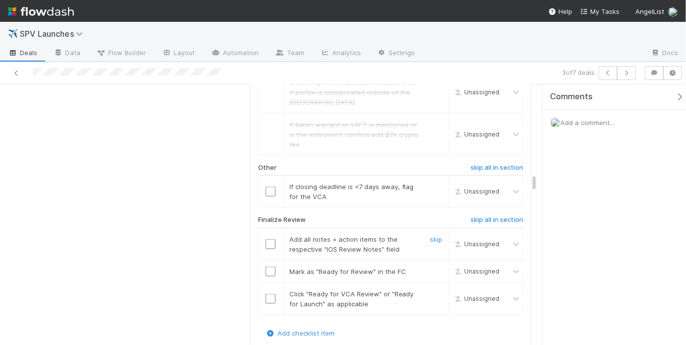
click at [271, 239] on input "checkbox" at bounding box center [271, 244] width 10 height 10
click at [271, 267] on input "checkbox" at bounding box center [271, 272] width 10 height 10
click at [269, 294] on input "checkbox" at bounding box center [271, 299] width 10 height 10
click at [424, 182] on div "skip" at bounding box center [435, 192] width 30 height 20
click at [430, 183] on link "skip" at bounding box center [436, 187] width 12 height 8
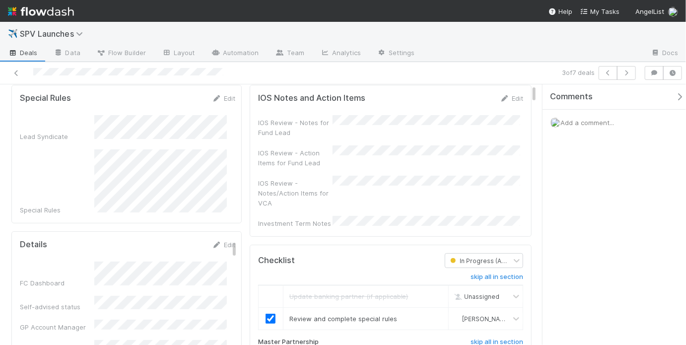
scroll to position [0, 0]
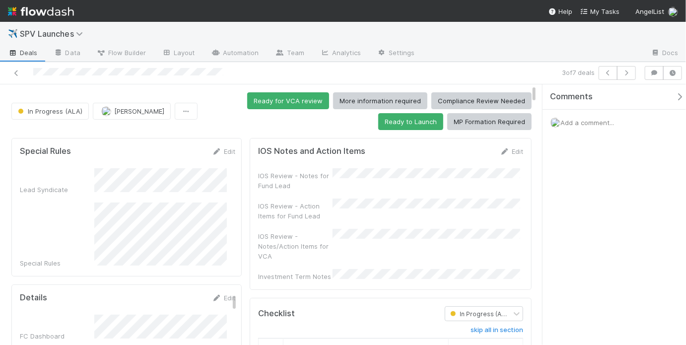
click at [366, 189] on div "IOS Review - Notes for Fund Lead IOS Review - Action Items for Fund Lead IOS Re…" at bounding box center [390, 224] width 265 height 113
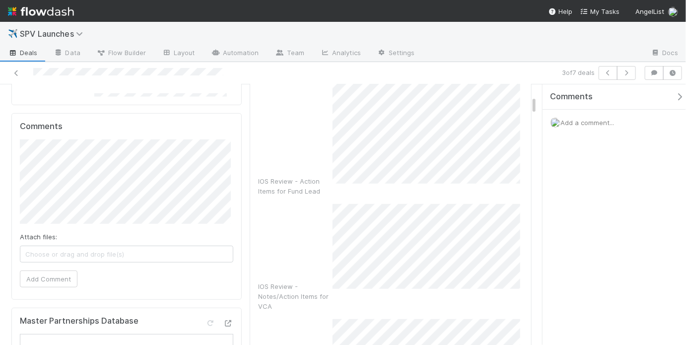
scroll to position [366, 0]
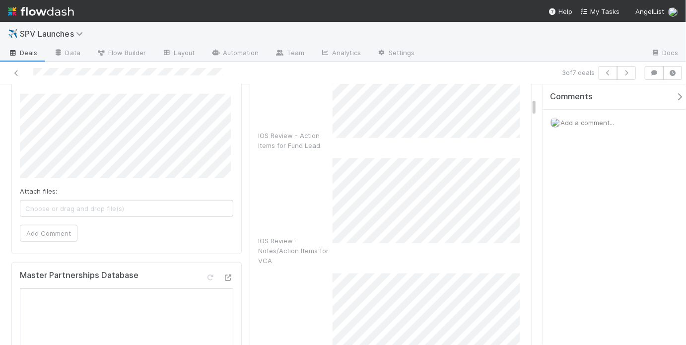
click at [323, 330] on div "Investment Term Notes" at bounding box center [390, 336] width 265 height 125
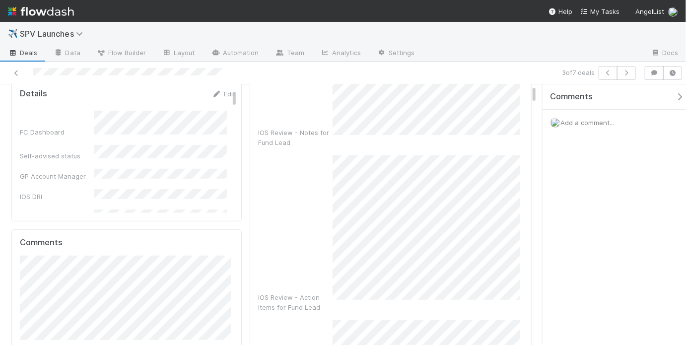
scroll to position [0, 0]
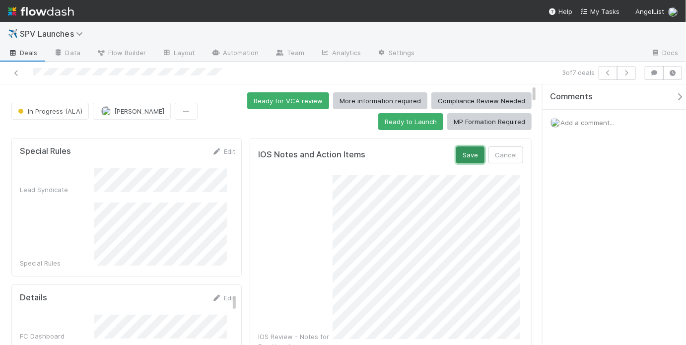
click at [456, 152] on button "Save" at bounding box center [470, 154] width 28 height 17
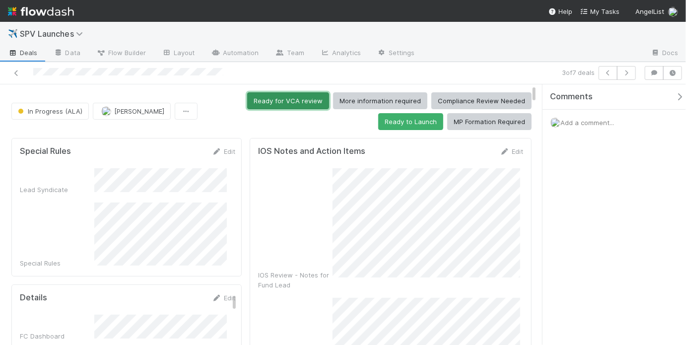
click at [279, 103] on button "Ready for VCA review" at bounding box center [288, 100] width 82 height 17
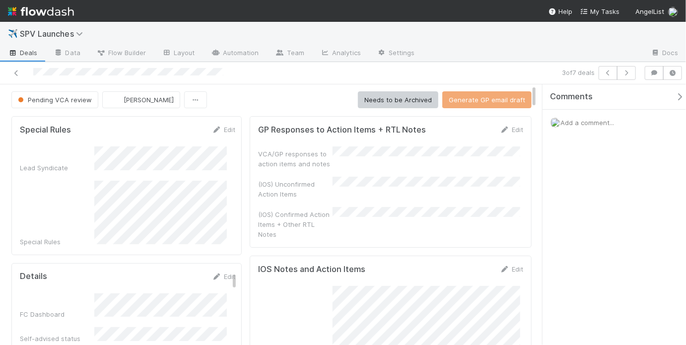
scroll to position [1, 0]
click at [15, 72] on icon at bounding box center [16, 73] width 10 height 6
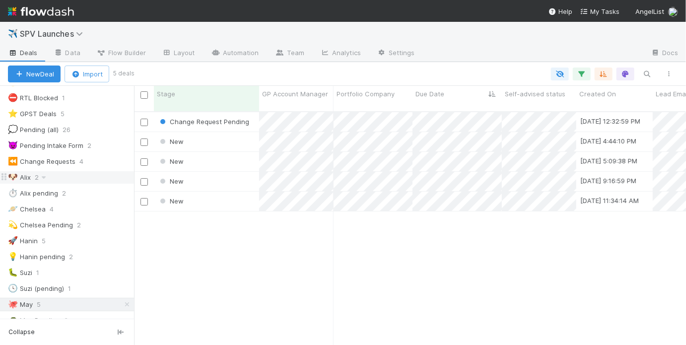
scroll to position [68, 0]
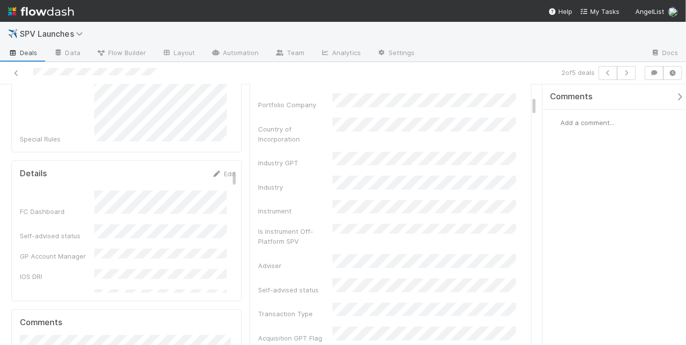
scroll to position [193, 0]
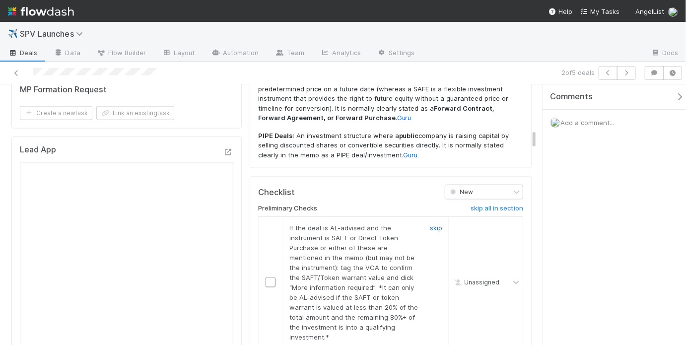
click at [430, 224] on link "skip" at bounding box center [436, 228] width 12 height 8
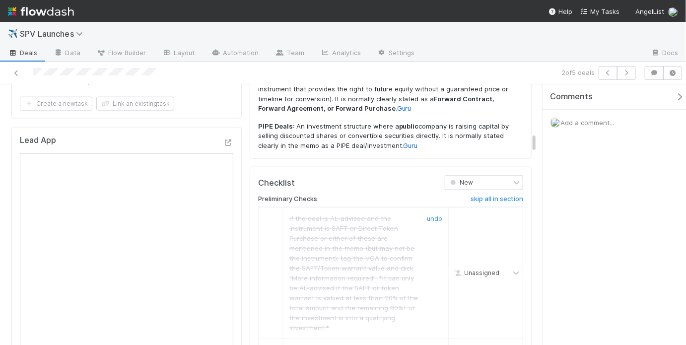
scroll to position [699, 0]
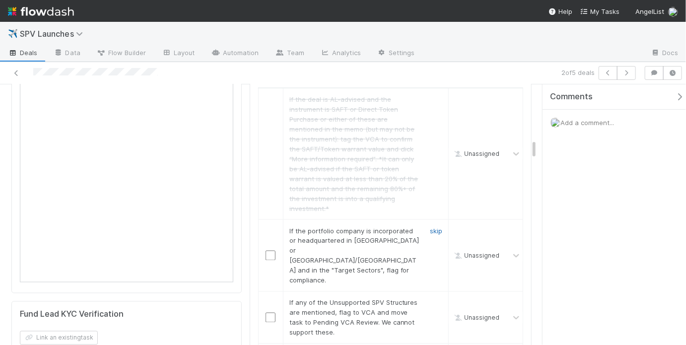
click at [430, 227] on link "skip" at bounding box center [436, 231] width 12 height 8
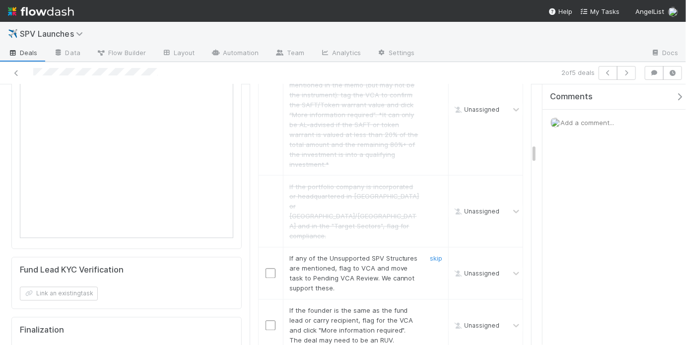
scroll to position [762, 0]
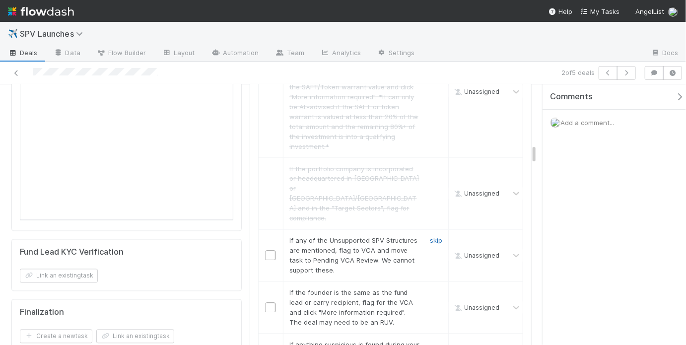
click at [430, 237] on link "skip" at bounding box center [436, 241] width 12 height 8
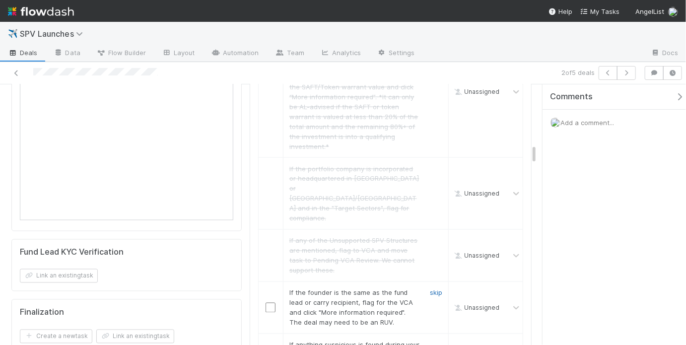
click at [430, 289] on link "skip" at bounding box center [436, 293] width 12 height 8
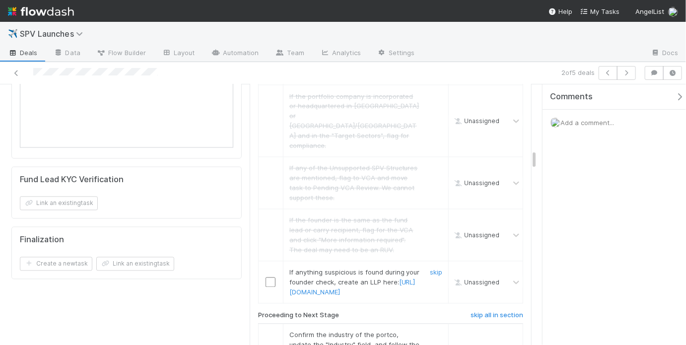
scroll to position [835, 0]
click at [436, 268] on link "skip" at bounding box center [436, 272] width 12 height 8
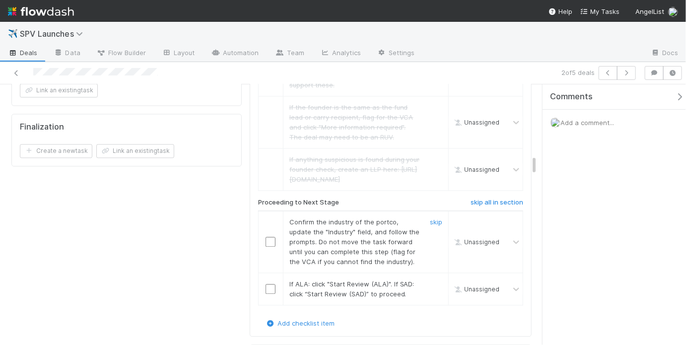
scroll to position [968, 0]
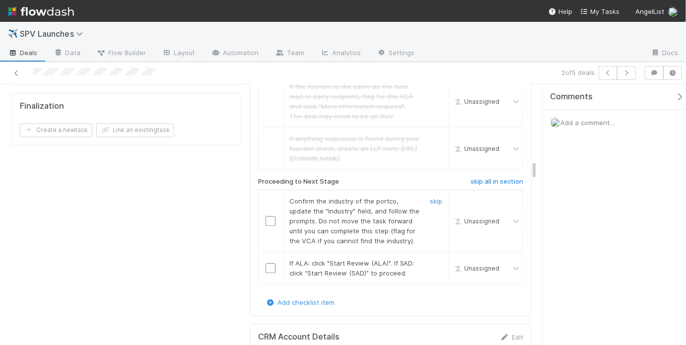
click at [267, 216] on input "checkbox" at bounding box center [271, 221] width 10 height 10
click at [269, 263] on input "checkbox" at bounding box center [271, 268] width 10 height 10
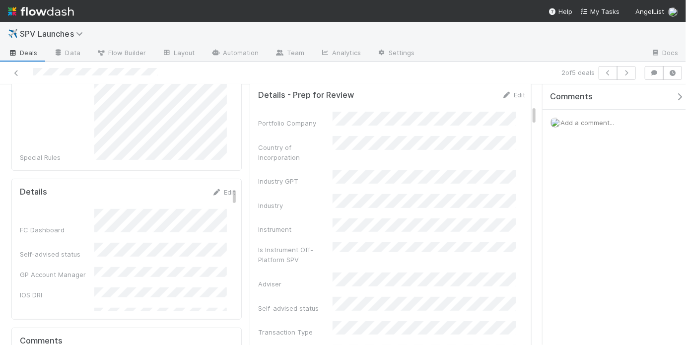
scroll to position [0, 0]
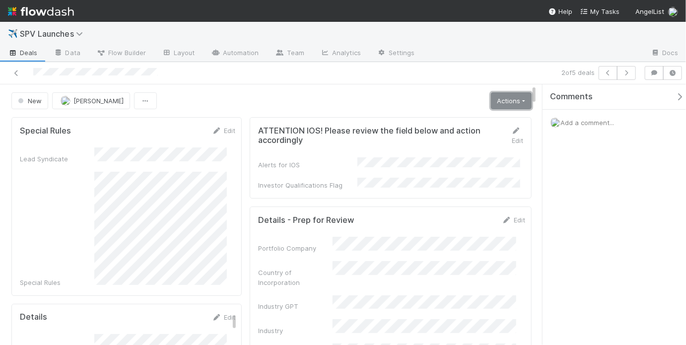
click at [508, 97] on link "Actions" at bounding box center [511, 100] width 41 height 17
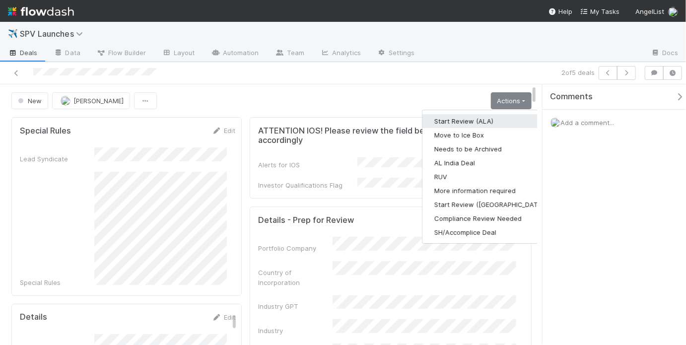
click at [486, 121] on button "Start Review (ALA)" at bounding box center [490, 121] width 136 height 14
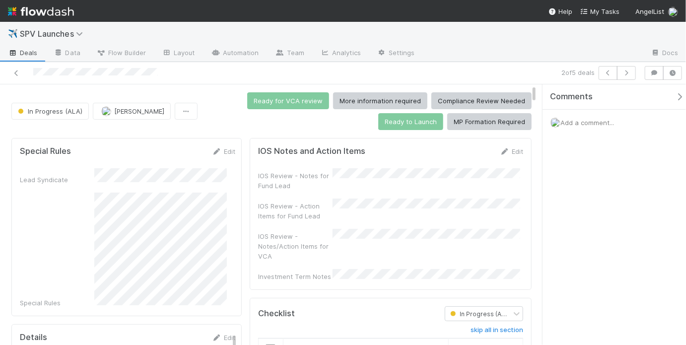
scroll to position [155, 0]
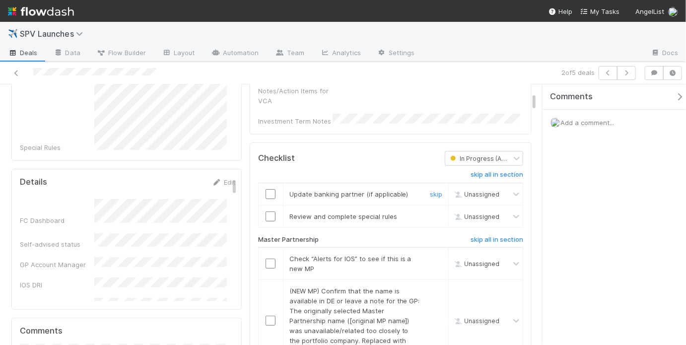
drag, startPoint x: 428, startPoint y: 180, endPoint x: 422, endPoint y: 180, distance: 6.0
click at [430, 190] on link "skip" at bounding box center [436, 194] width 12 height 8
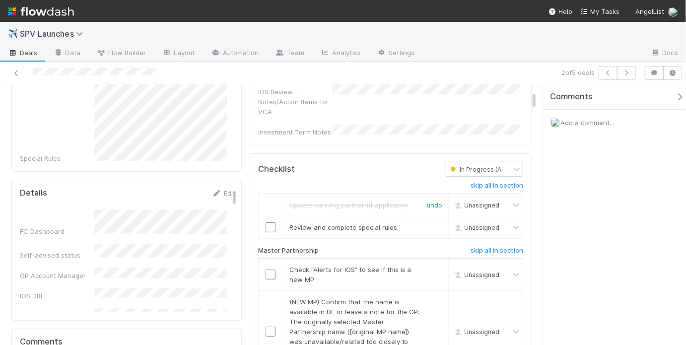
scroll to position [115, 0]
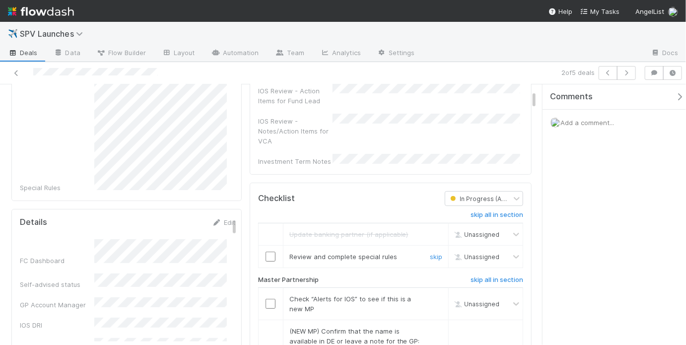
click at [269, 252] on input "checkbox" at bounding box center [271, 257] width 10 height 10
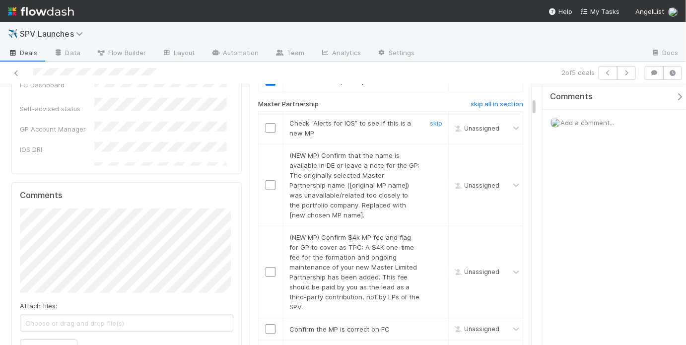
scroll to position [251, 0]
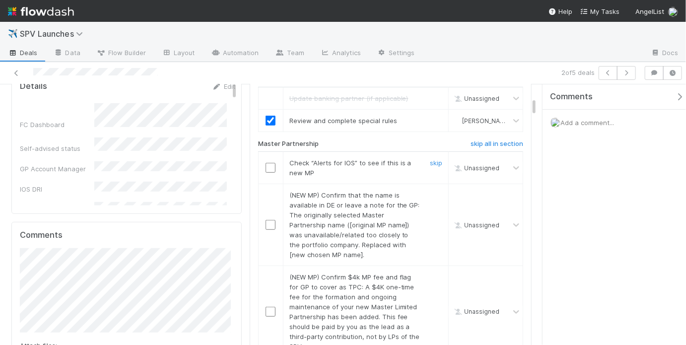
click at [272, 163] on input "checkbox" at bounding box center [271, 168] width 10 height 10
click at [430, 191] on link "skip" at bounding box center [436, 195] width 12 height 8
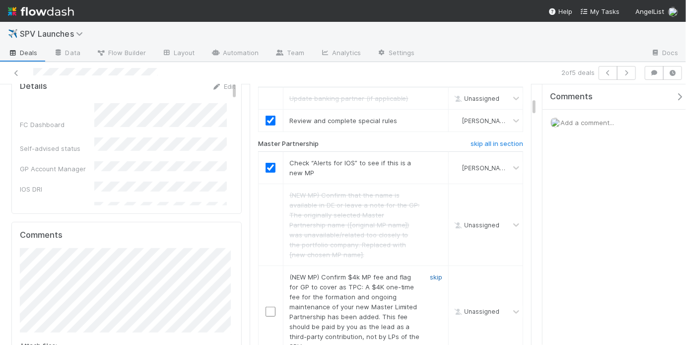
click at [430, 273] on link "skip" at bounding box center [436, 277] width 12 height 8
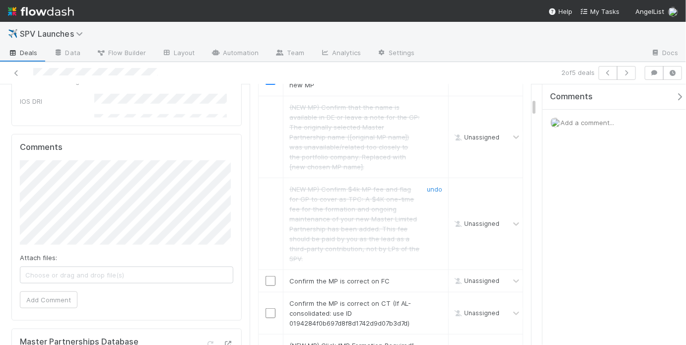
scroll to position [357, 0]
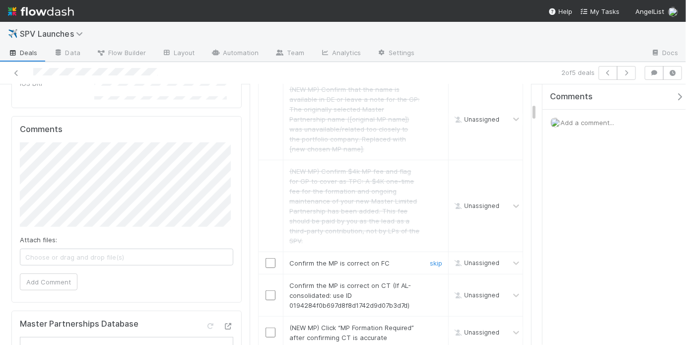
click at [269, 258] on input "checkbox" at bounding box center [271, 263] width 10 height 10
click at [267, 277] on td at bounding box center [270, 296] width 25 height 42
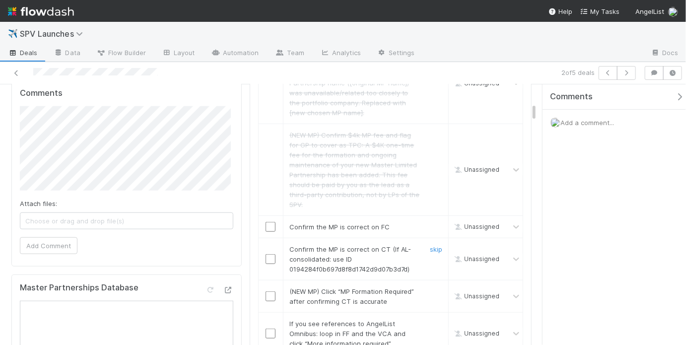
scroll to position [421, 0]
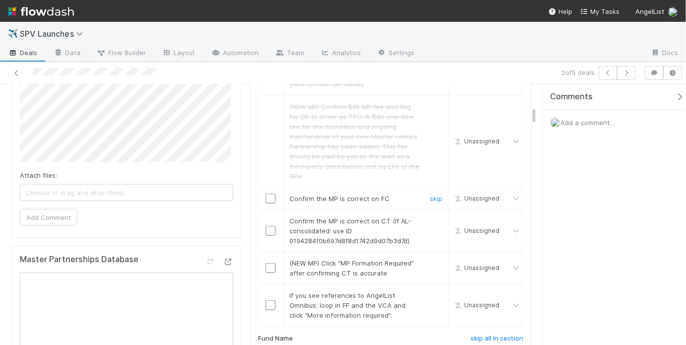
click at [271, 194] on input "checkbox" at bounding box center [271, 199] width 10 height 10
click at [269, 226] on input "checkbox" at bounding box center [271, 231] width 10 height 10
click at [432, 259] on link "skip" at bounding box center [436, 263] width 12 height 8
click at [435, 291] on link "skip" at bounding box center [436, 295] width 12 height 8
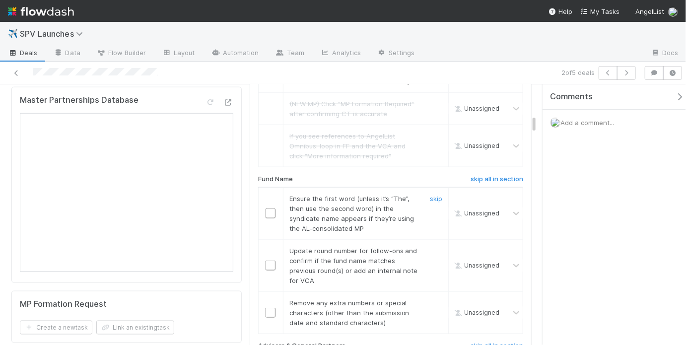
scroll to position [584, 0]
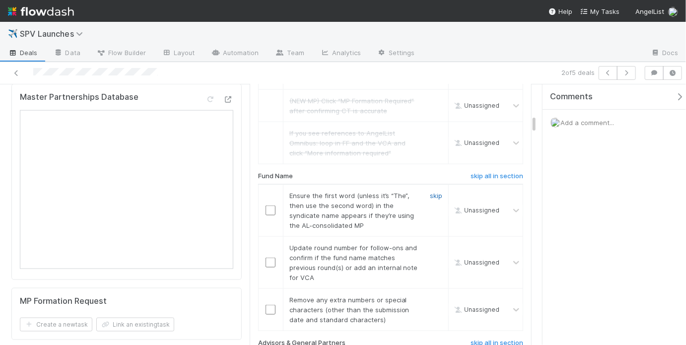
click at [430, 192] on link "skip" at bounding box center [436, 196] width 12 height 8
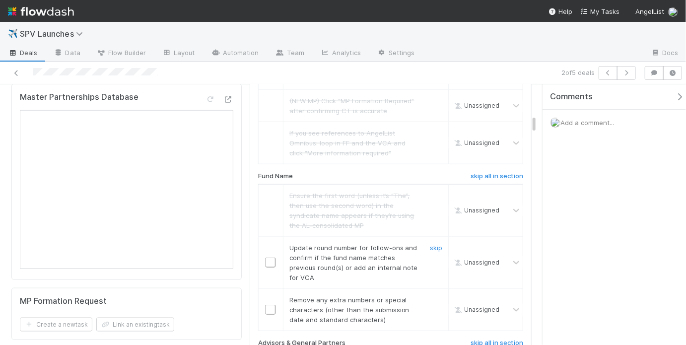
drag, startPoint x: 428, startPoint y: 237, endPoint x: 431, endPoint y: 245, distance: 8.3
click at [430, 244] on link "skip" at bounding box center [436, 248] width 12 height 8
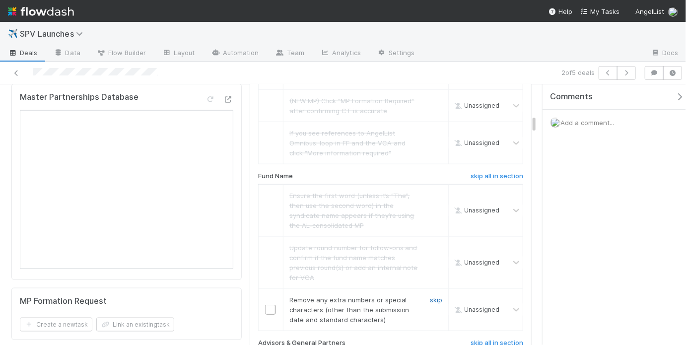
click at [435, 296] on link "skip" at bounding box center [436, 300] width 12 height 8
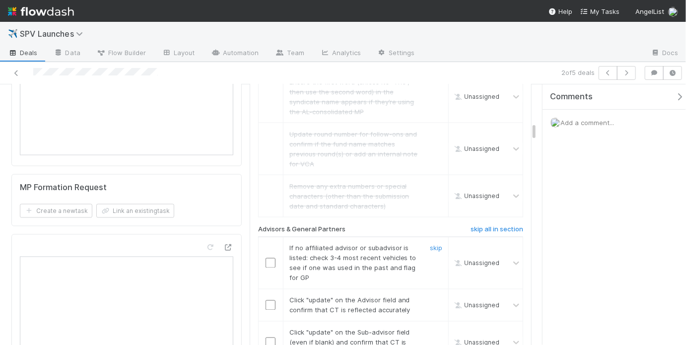
scroll to position [754, 0]
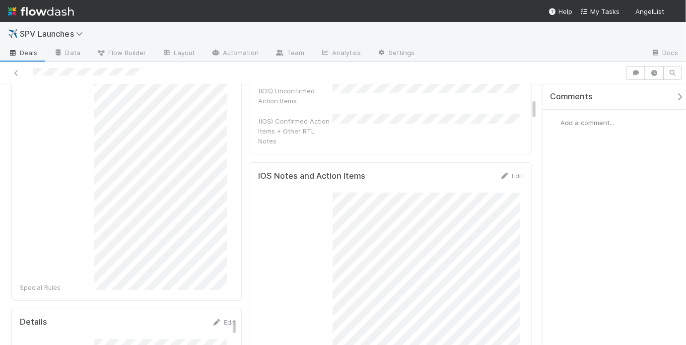
scroll to position [169, 0]
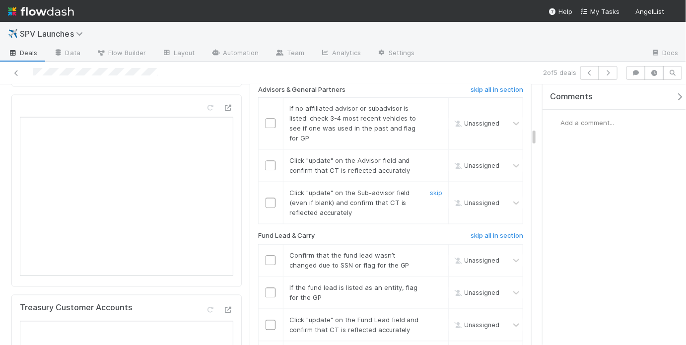
scroll to position [763, 0]
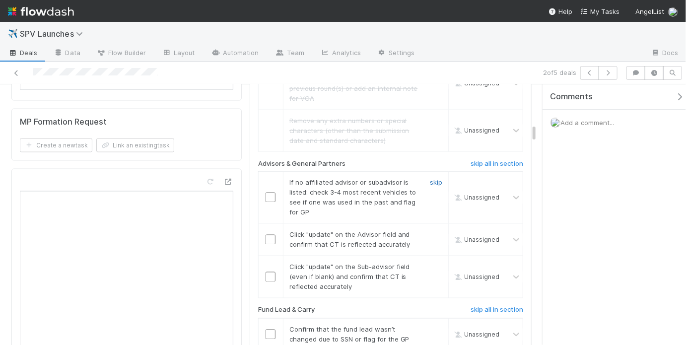
click at [430, 179] on link "skip" at bounding box center [436, 183] width 12 height 8
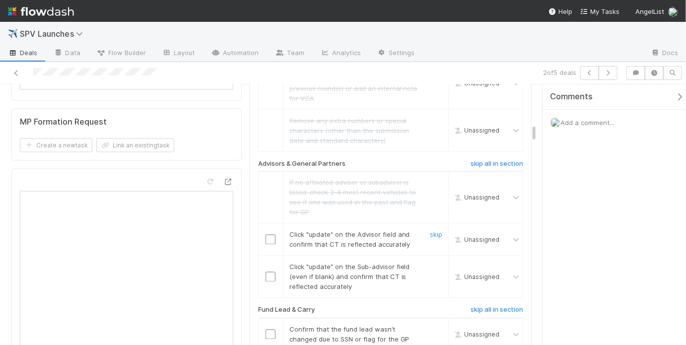
click at [266, 235] on input "checkbox" at bounding box center [271, 240] width 10 height 10
click at [267, 272] on input "checkbox" at bounding box center [271, 277] width 10 height 10
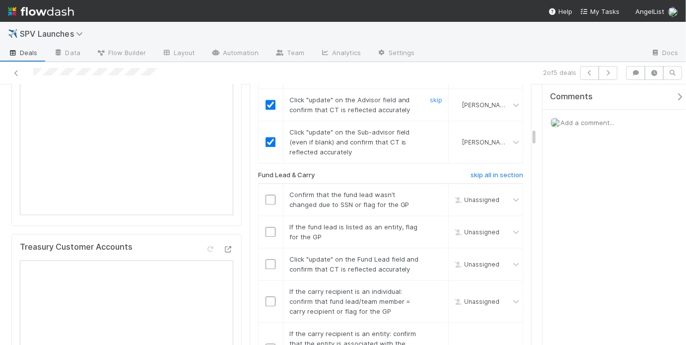
scroll to position [900, 0]
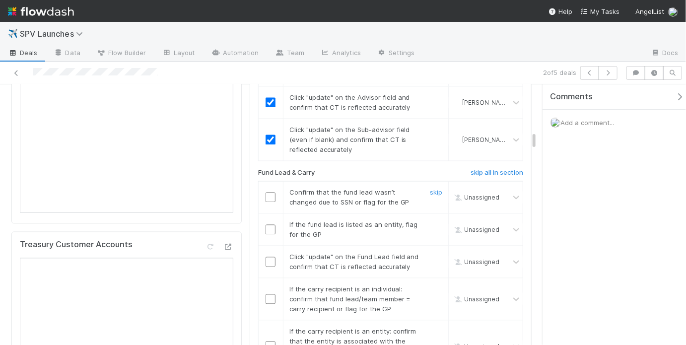
click at [272, 193] on input "checkbox" at bounding box center [271, 198] width 10 height 10
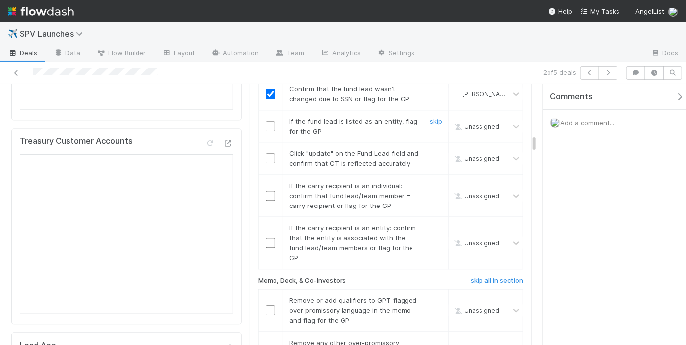
scroll to position [939, 0]
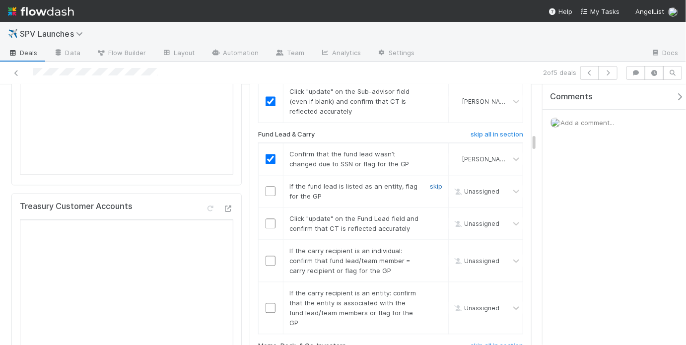
click at [434, 182] on link "skip" at bounding box center [436, 186] width 12 height 8
click at [269, 218] on input "checkbox" at bounding box center [271, 223] width 10 height 10
click at [430, 247] on link "skip" at bounding box center [436, 251] width 12 height 8
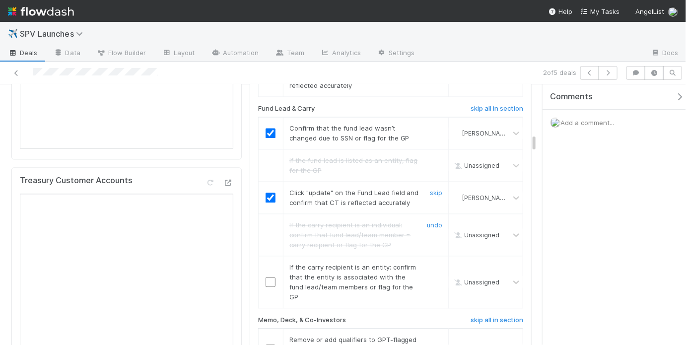
scroll to position [993, 0]
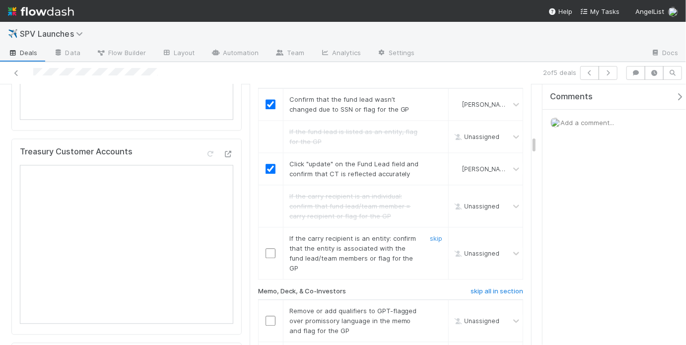
click at [261, 248] on div at bounding box center [271, 253] width 24 height 10
click at [266, 248] on input "checkbox" at bounding box center [271, 253] width 10 height 10
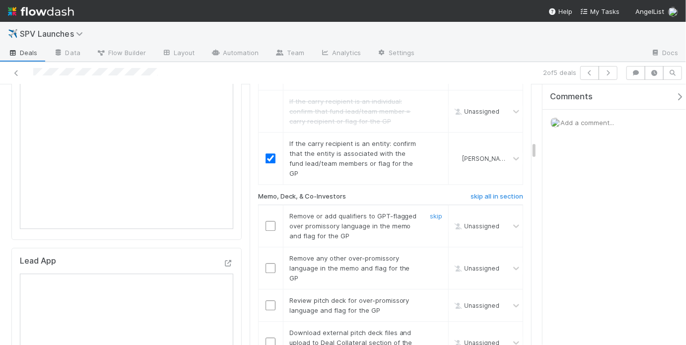
scroll to position [1129, 0]
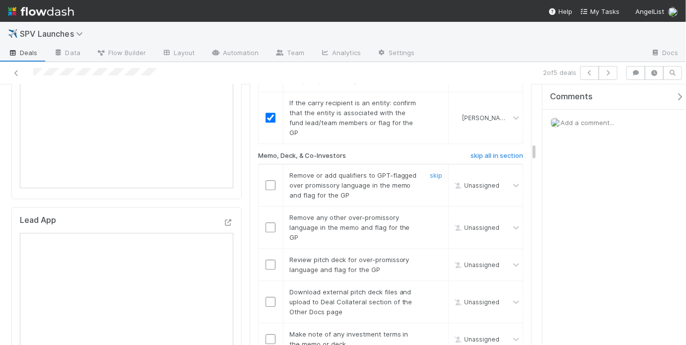
click at [266, 180] on input "checkbox" at bounding box center [271, 185] width 10 height 10
click at [267, 222] on input "checkbox" at bounding box center [271, 227] width 10 height 10
click at [268, 260] on input "checkbox" at bounding box center [271, 265] width 10 height 10
checkbox input "true"
click at [268, 222] on input "checkbox" at bounding box center [271, 227] width 10 height 10
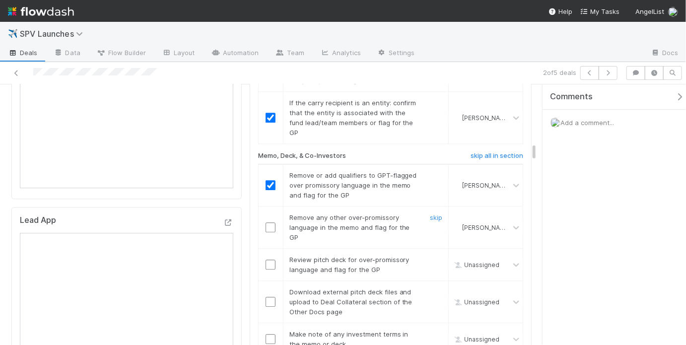
click at [268, 222] on input "checkbox" at bounding box center [271, 227] width 10 height 10
click at [266, 260] on input "checkbox" at bounding box center [271, 265] width 10 height 10
click at [430, 288] on link "skip" at bounding box center [436, 292] width 12 height 8
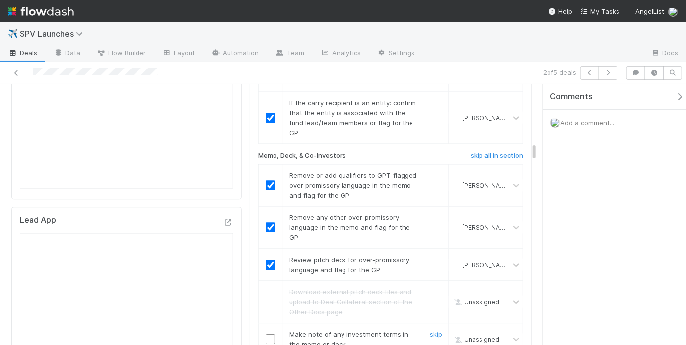
click at [266, 334] on input "checkbox" at bounding box center [271, 339] width 10 height 10
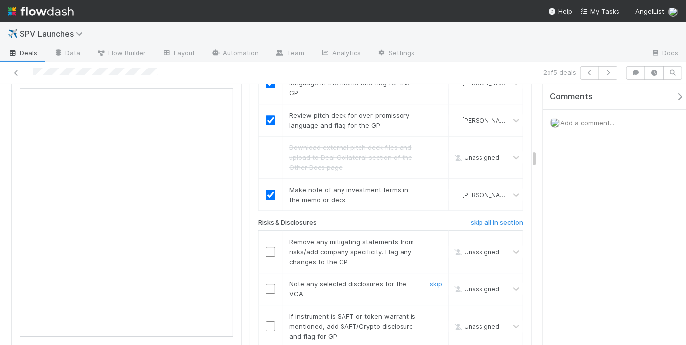
scroll to position [1278, 0]
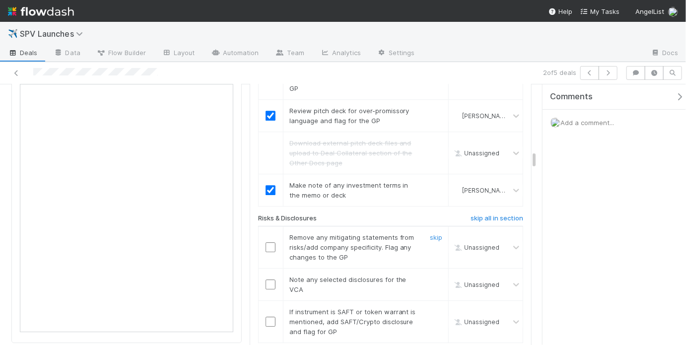
click at [272, 242] on input "checkbox" at bounding box center [271, 247] width 10 height 10
click at [266, 242] on input "checkbox" at bounding box center [271, 247] width 10 height 10
checkbox input "true"
click at [266, 279] on input "checkbox" at bounding box center [271, 284] width 10 height 10
click at [436, 308] on link "skip" at bounding box center [436, 312] width 12 height 8
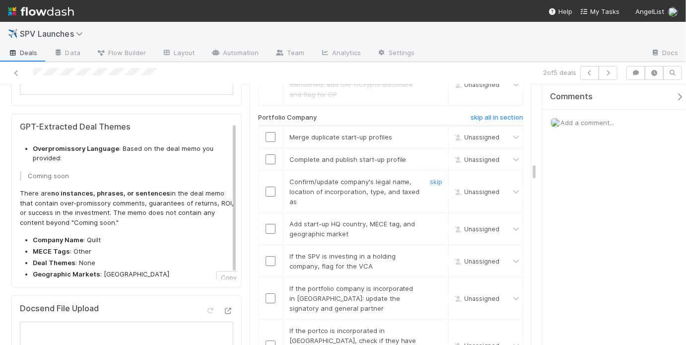
scroll to position [1515, 0]
click at [433, 133] on link "skip" at bounding box center [436, 137] width 12 height 8
click at [433, 155] on link "skip" at bounding box center [436, 159] width 12 height 8
click at [270, 187] on input "checkbox" at bounding box center [271, 192] width 10 height 10
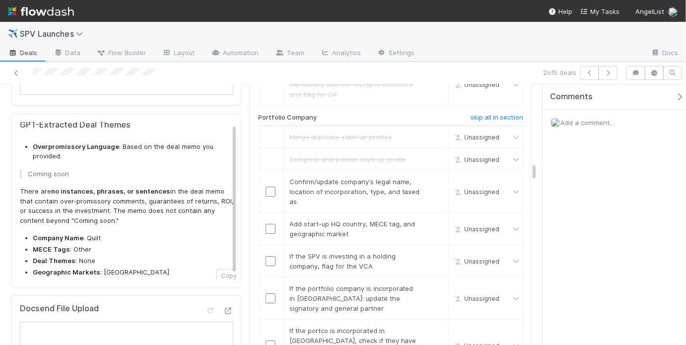
scroll to position [6, 0]
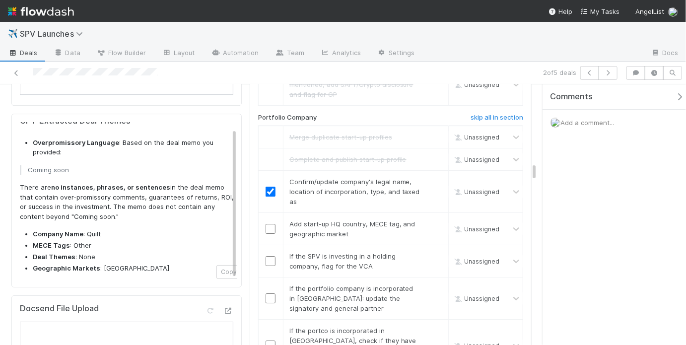
checkbox input "true"
click at [270, 224] on input "checkbox" at bounding box center [271, 229] width 10 height 10
click at [430, 252] on link "skip" at bounding box center [436, 256] width 12 height 8
click at [432, 284] on link "skip" at bounding box center [436, 288] width 12 height 8
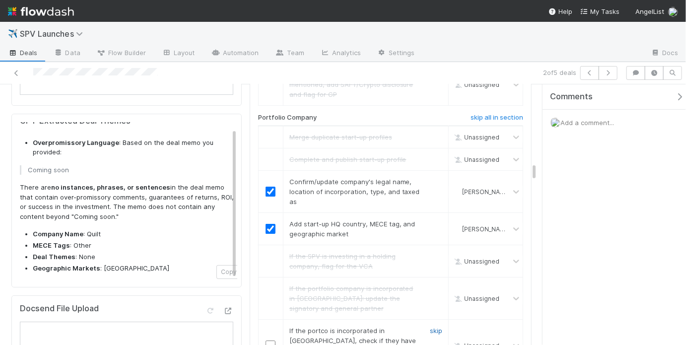
click at [432, 327] on link "skip" at bounding box center [436, 331] width 12 height 8
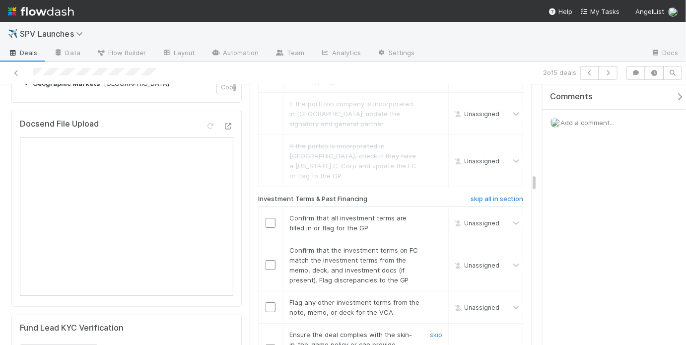
scroll to position [1727, 0]
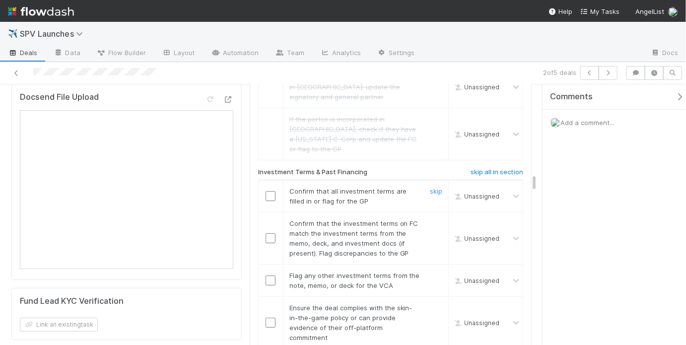
click at [266, 191] on input "checkbox" at bounding box center [271, 196] width 10 height 10
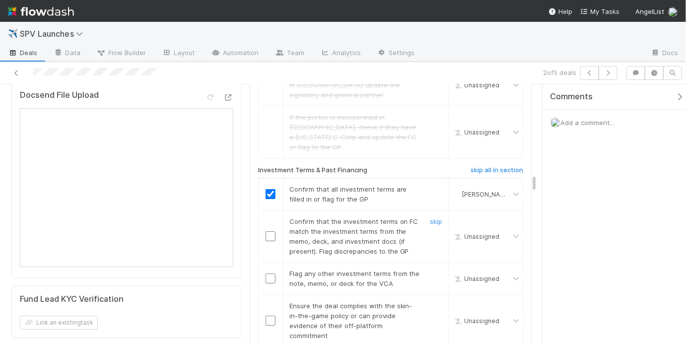
click at [268, 231] on input "checkbox" at bounding box center [271, 236] width 10 height 10
click at [431, 270] on link "skip" at bounding box center [436, 274] width 12 height 8
click at [266, 231] on input "checkbox" at bounding box center [271, 236] width 10 height 10
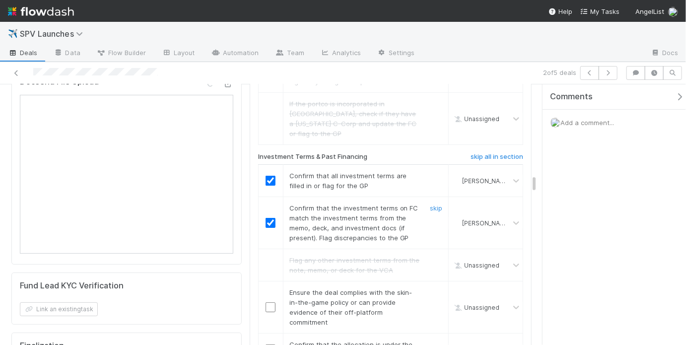
scroll to position [1744, 0]
click at [268, 301] on input "checkbox" at bounding box center [271, 306] width 10 height 10
click at [267, 343] on input "checkbox" at bounding box center [271, 348] width 10 height 10
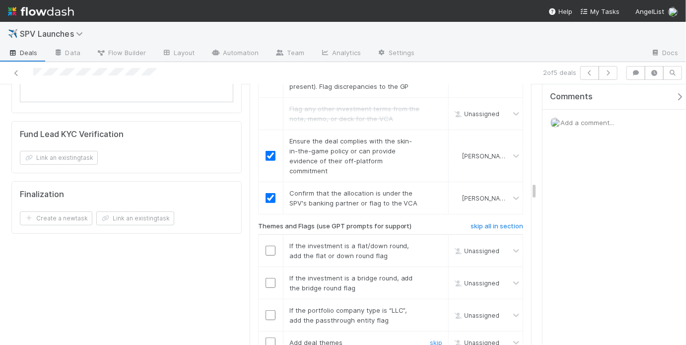
scroll to position [1905, 0]
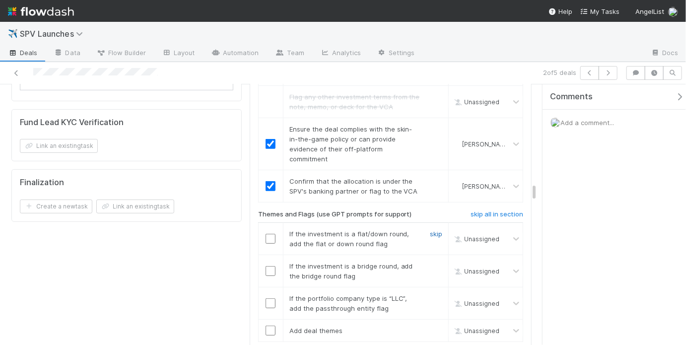
click at [433, 230] on link "skip" at bounding box center [436, 234] width 12 height 8
click at [272, 266] on input "checkbox" at bounding box center [271, 271] width 10 height 10
click at [430, 294] on link "skip" at bounding box center [436, 298] width 12 height 8
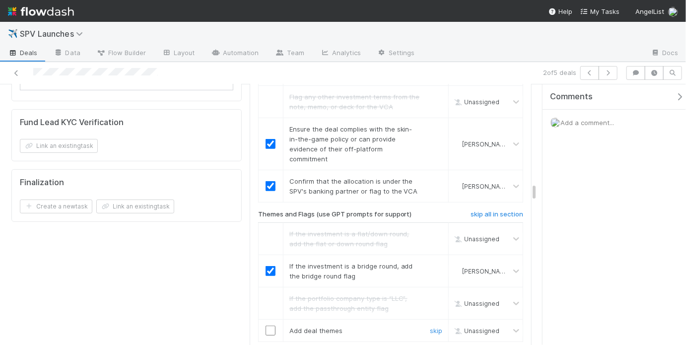
drag, startPoint x: 271, startPoint y: 285, endPoint x: 279, endPoint y: 284, distance: 8.6
click at [271, 326] on input "checkbox" at bounding box center [271, 331] width 10 height 10
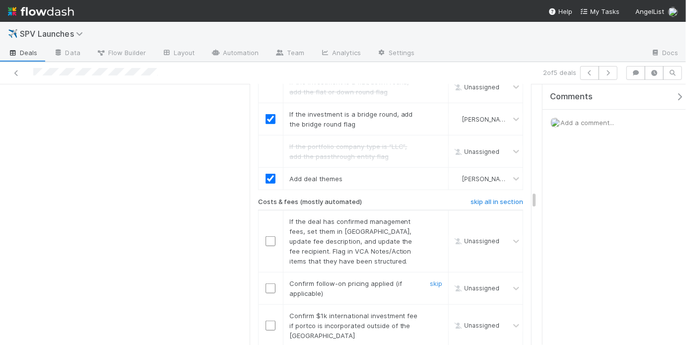
scroll to position [2066, 0]
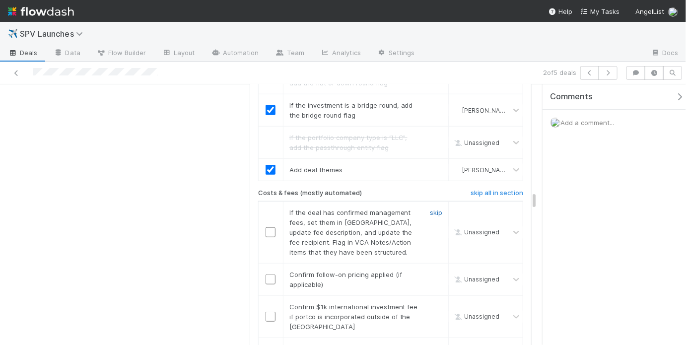
click at [430, 209] on link "skip" at bounding box center [436, 213] width 12 height 8
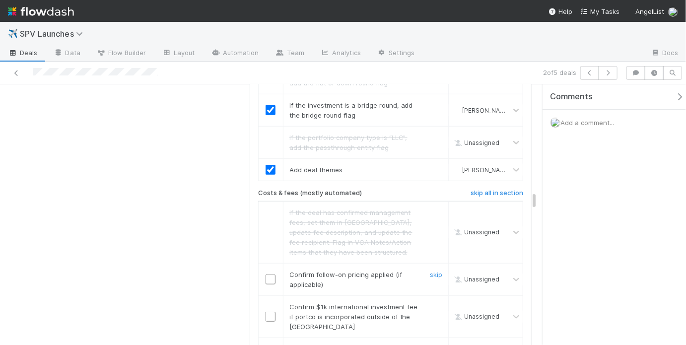
click at [266, 275] on input "checkbox" at bounding box center [271, 280] width 10 height 10
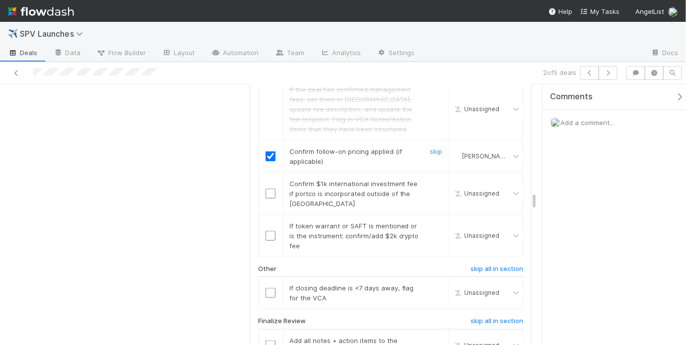
scroll to position [2195, 0]
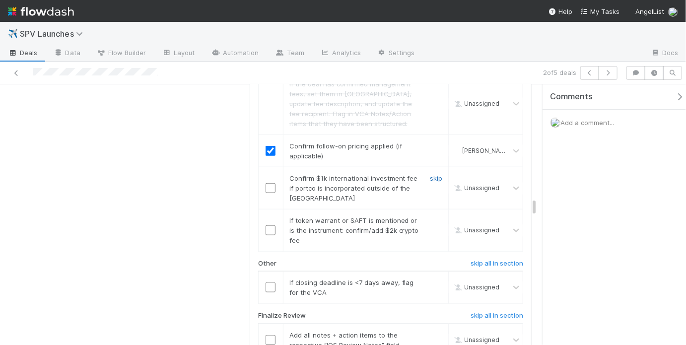
click at [433, 174] on link "skip" at bounding box center [436, 178] width 12 height 8
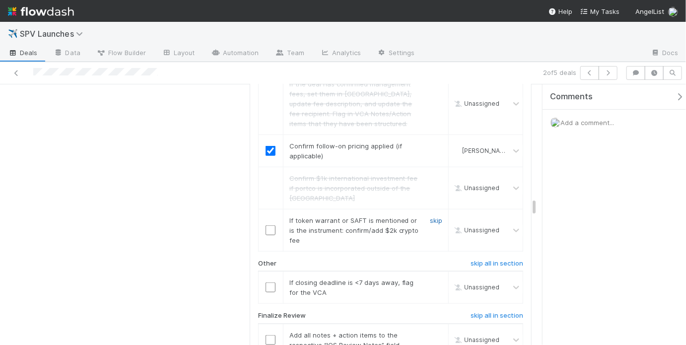
click at [433, 216] on link "skip" at bounding box center [436, 220] width 12 height 8
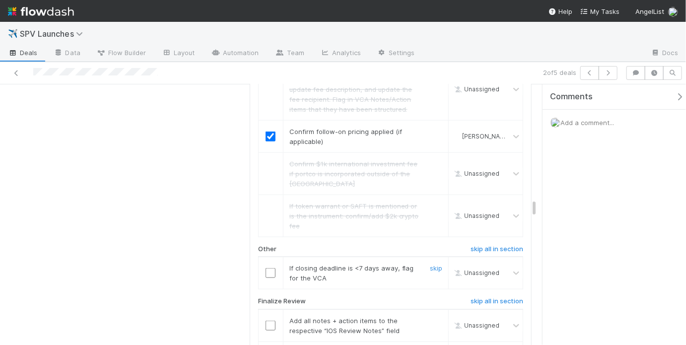
click at [266, 268] on input "checkbox" at bounding box center [271, 273] width 10 height 10
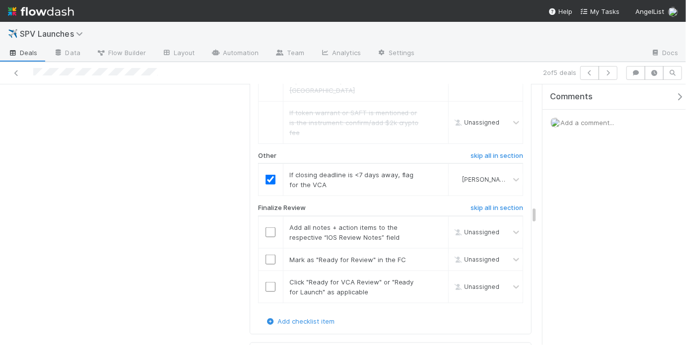
scroll to position [2358, 0]
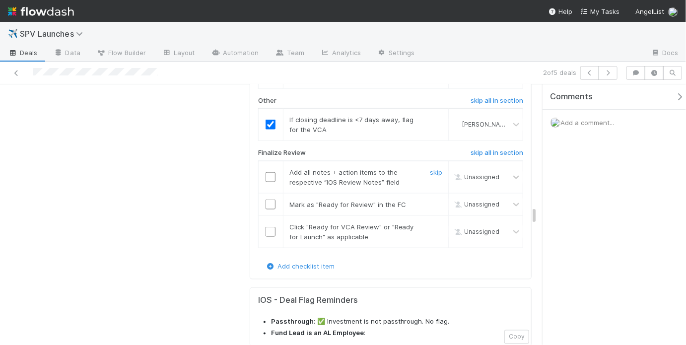
click at [268, 172] on input "checkbox" at bounding box center [271, 177] width 10 height 10
click at [271, 200] on input "checkbox" at bounding box center [271, 205] width 10 height 10
click at [269, 227] on input "checkbox" at bounding box center [271, 232] width 10 height 10
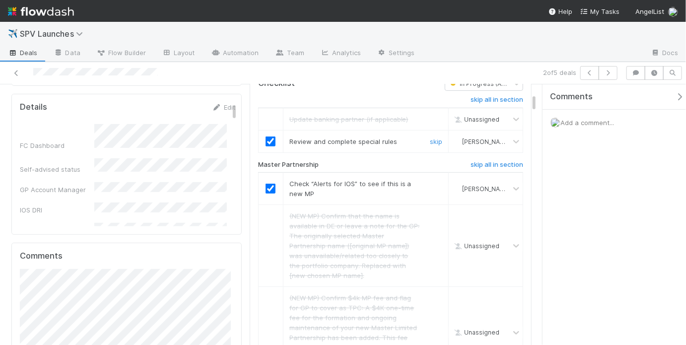
scroll to position [0, 0]
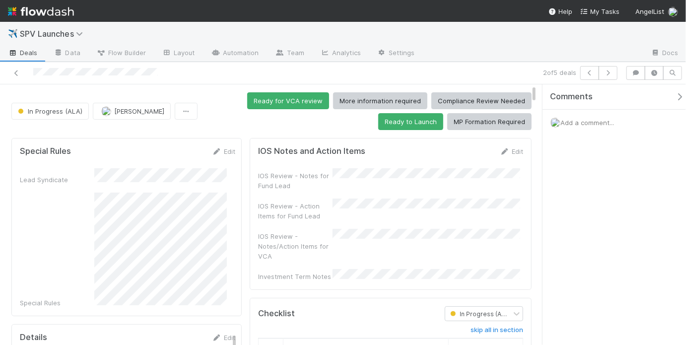
click at [355, 186] on div "IOS Review - Notes for Fund Lead" at bounding box center [390, 179] width 265 height 22
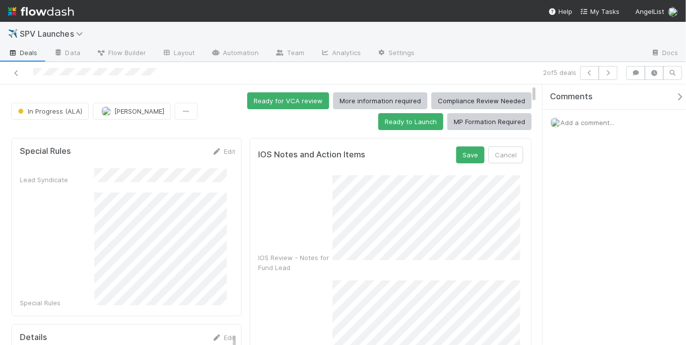
scroll to position [12, 0]
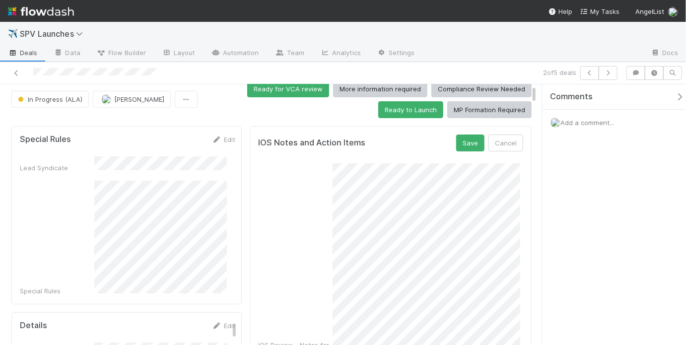
click at [320, 327] on div "IOS Review - Notes for Fund Lead" at bounding box center [390, 261] width 265 height 197
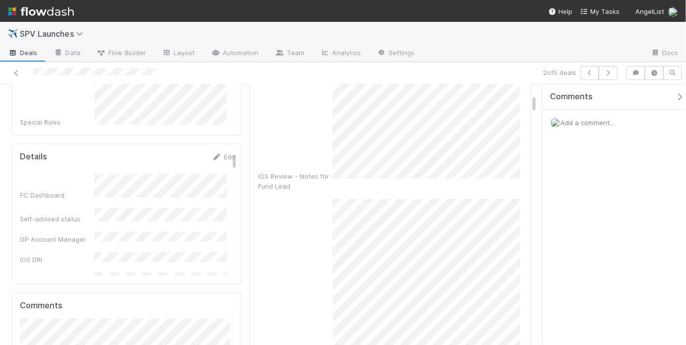
scroll to position [204, 0]
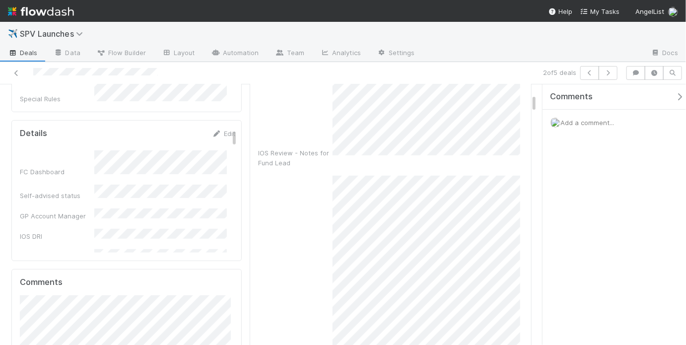
click at [321, 310] on div "IOS Review - Action Items for Fund Lead" at bounding box center [390, 274] width 265 height 197
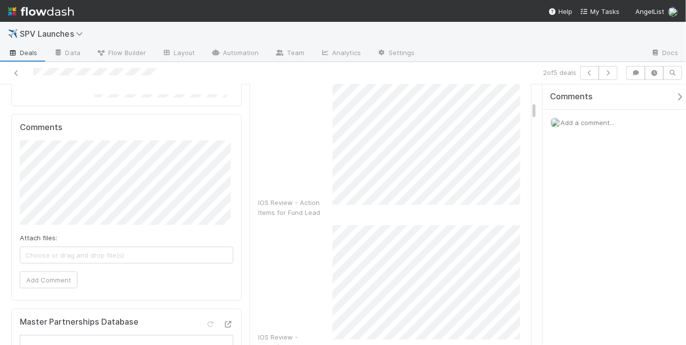
click at [310, 290] on div "IOS Review - Notes/Action Items for VCA" at bounding box center [390, 293] width 265 height 137
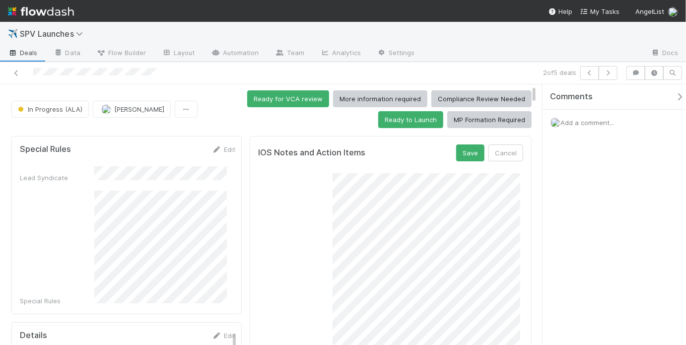
scroll to position [0, 0]
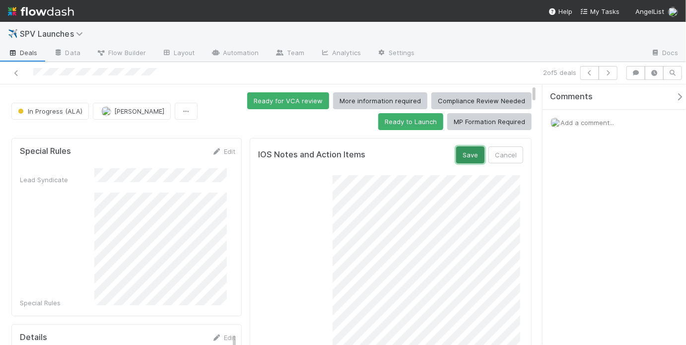
click at [459, 156] on button "Save" at bounding box center [470, 154] width 28 height 17
click at [450, 156] on div "IOS Notes and Action Items Save Cancel" at bounding box center [390, 154] width 265 height 17
click at [468, 153] on button "Save" at bounding box center [470, 154] width 28 height 17
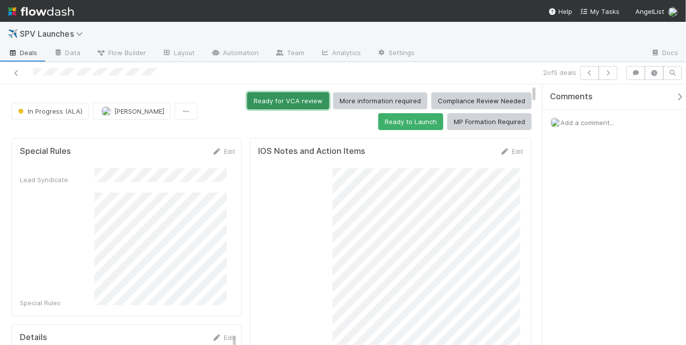
click at [303, 104] on button "Ready for VCA review" at bounding box center [288, 100] width 82 height 17
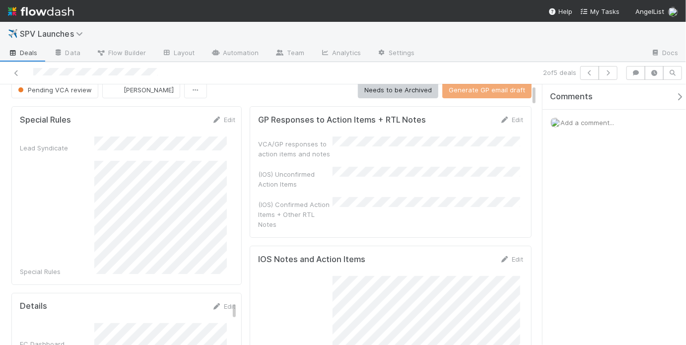
scroll to position [14, 0]
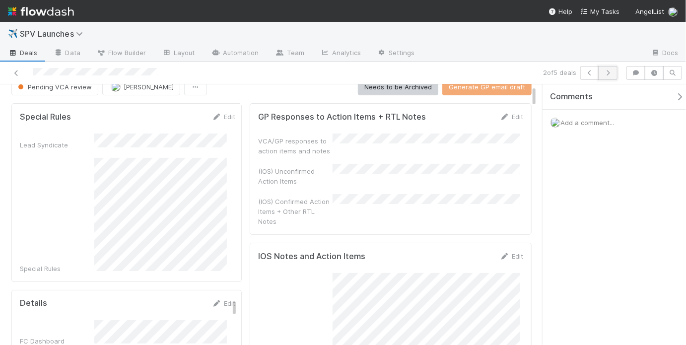
click at [610, 73] on icon "button" at bounding box center [608, 73] width 10 height 6
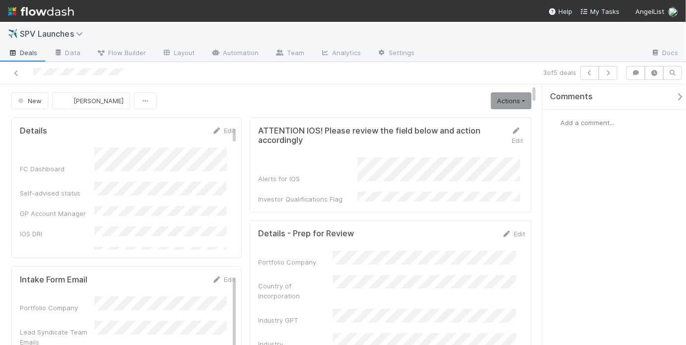
scroll to position [1, 0]
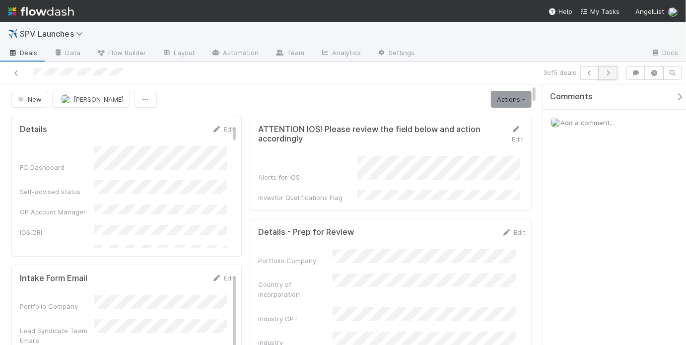
click at [611, 70] on icon "button" at bounding box center [608, 73] width 10 height 6
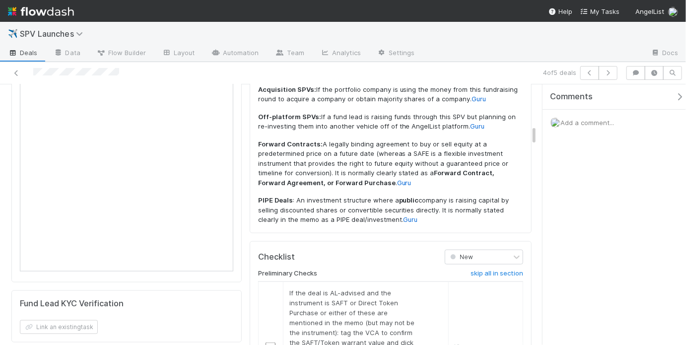
scroll to position [691, 0]
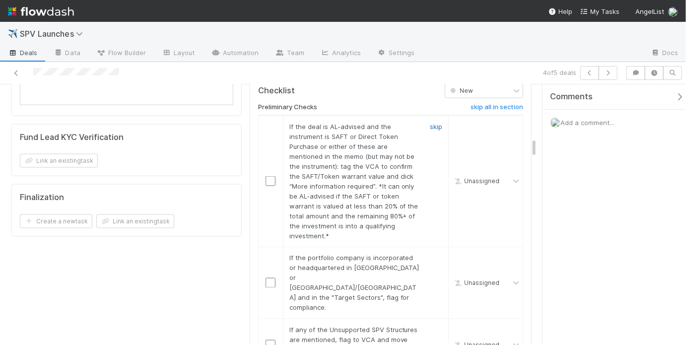
click at [430, 123] on link "skip" at bounding box center [436, 127] width 12 height 8
click at [432, 254] on link "skip" at bounding box center [436, 258] width 12 height 8
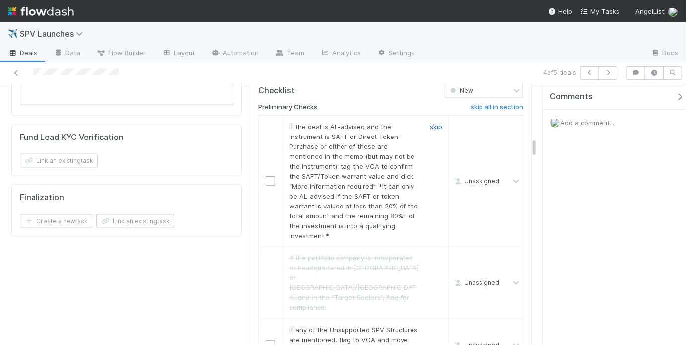
click at [430, 123] on link "skip" at bounding box center [436, 127] width 12 height 8
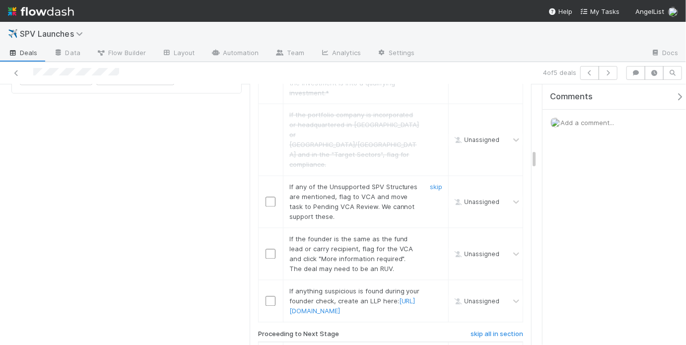
scroll to position [839, 0]
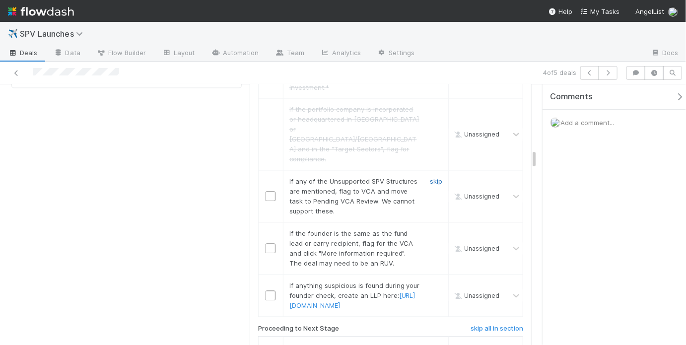
click at [433, 178] on link "skip" at bounding box center [436, 182] width 12 height 8
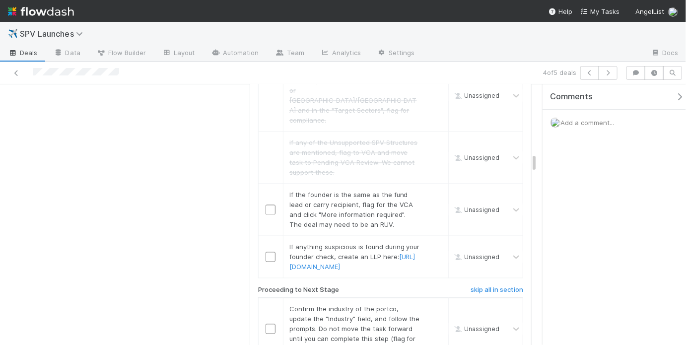
scroll to position [888, 0]
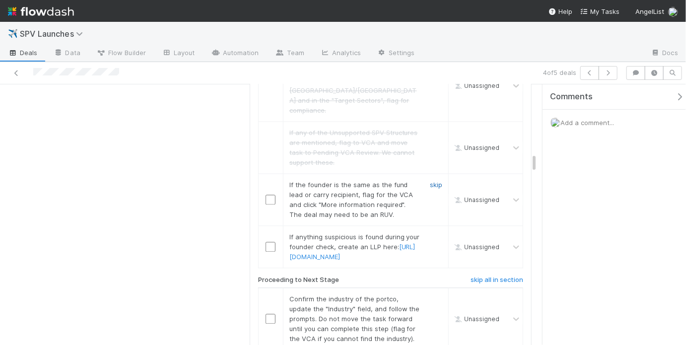
click at [434, 181] on link "skip" at bounding box center [436, 185] width 12 height 8
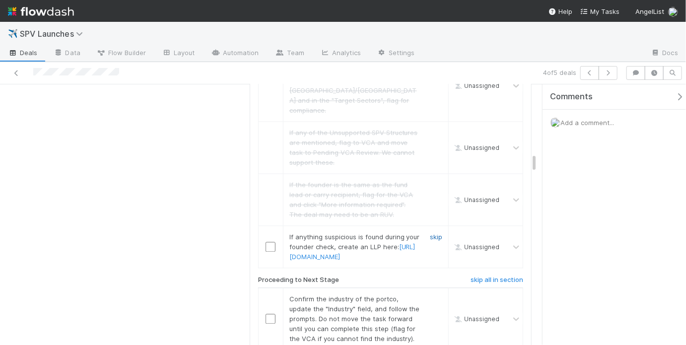
click at [430, 233] on link "skip" at bounding box center [436, 237] width 12 height 8
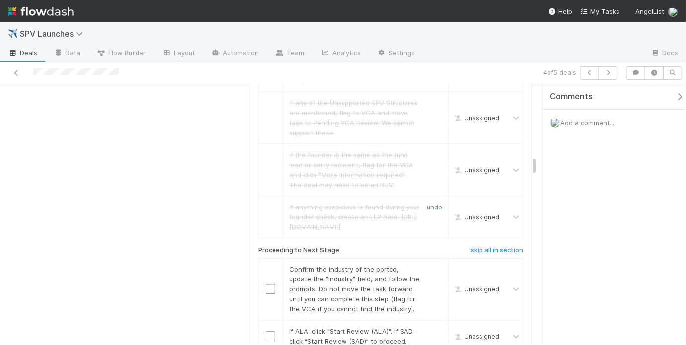
scroll to position [959, 0]
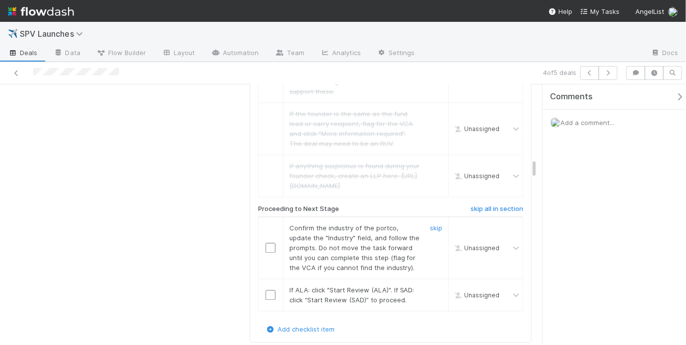
click at [266, 243] on input "checkbox" at bounding box center [271, 248] width 10 height 10
click at [274, 290] on div at bounding box center [271, 295] width 24 height 10
click at [269, 290] on input "checkbox" at bounding box center [271, 295] width 10 height 10
click at [267, 243] on input "checkbox" at bounding box center [271, 248] width 10 height 10
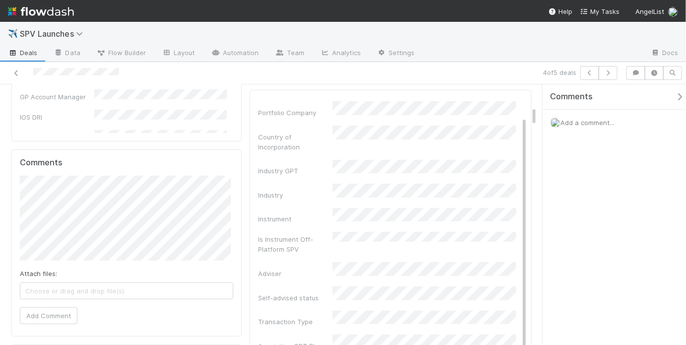
scroll to position [0, 0]
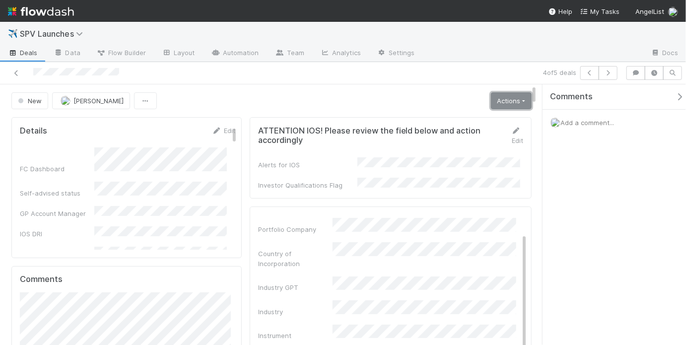
click at [508, 103] on link "Actions" at bounding box center [511, 100] width 41 height 17
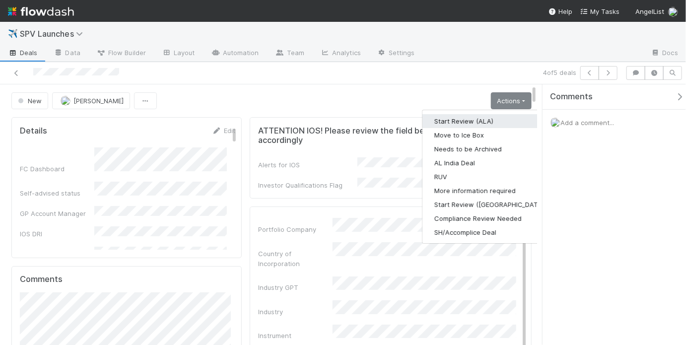
click at [479, 117] on button "Start Review (ALA)" at bounding box center [490, 121] width 136 height 14
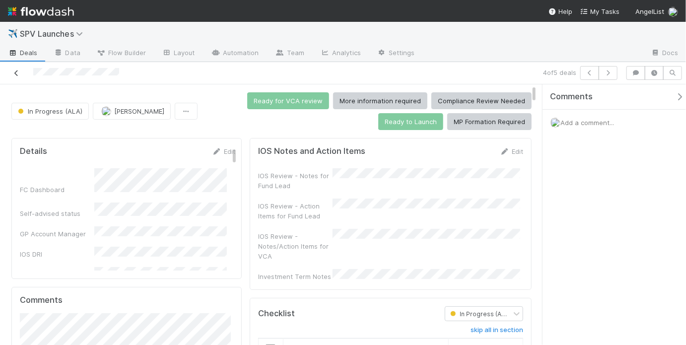
click at [17, 72] on icon at bounding box center [16, 73] width 10 height 6
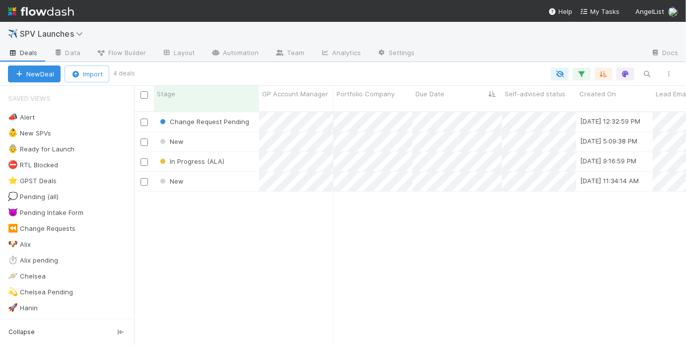
scroll to position [235, 546]
click at [229, 132] on div "New" at bounding box center [206, 141] width 105 height 19
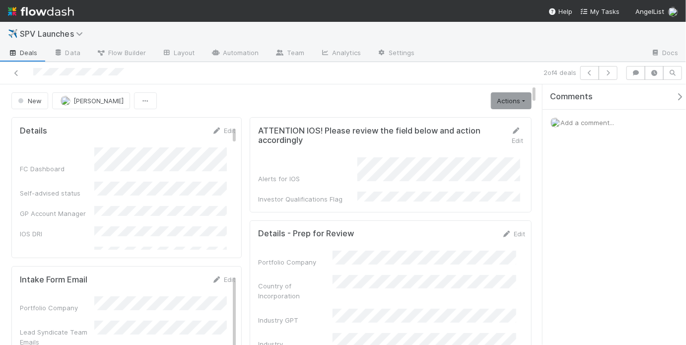
click at [578, 119] on span "Add a comment..." at bounding box center [587, 123] width 54 height 8
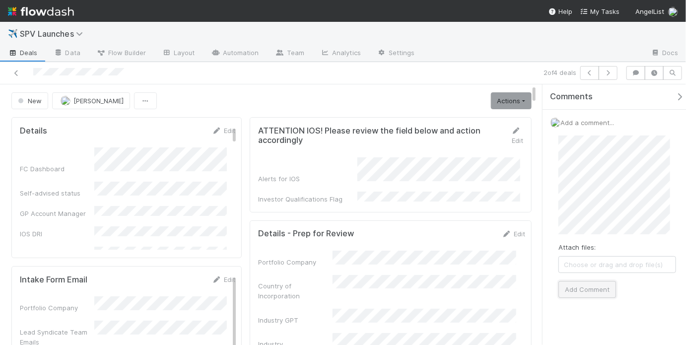
click at [601, 284] on button "Add Comment" at bounding box center [588, 289] width 58 height 17
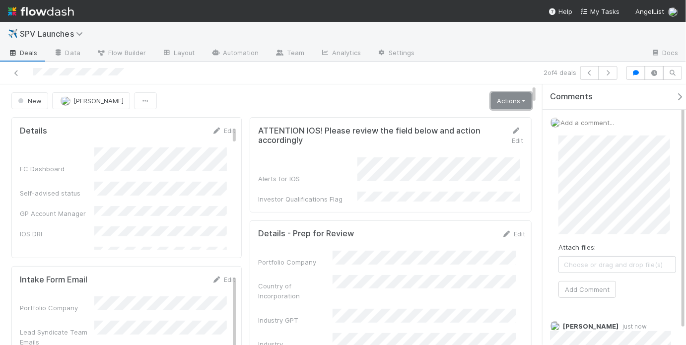
click at [520, 97] on link "Actions" at bounding box center [511, 100] width 41 height 17
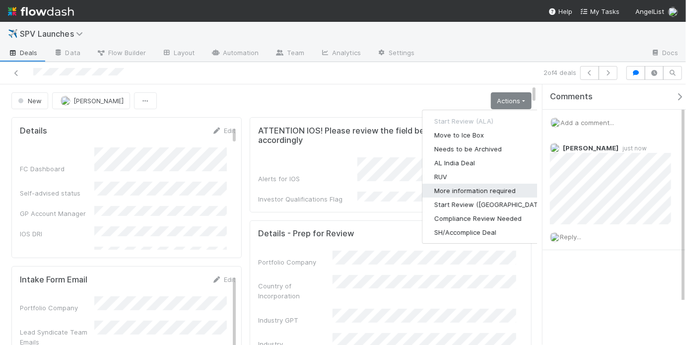
click at [454, 187] on button "More information required" at bounding box center [490, 191] width 136 height 14
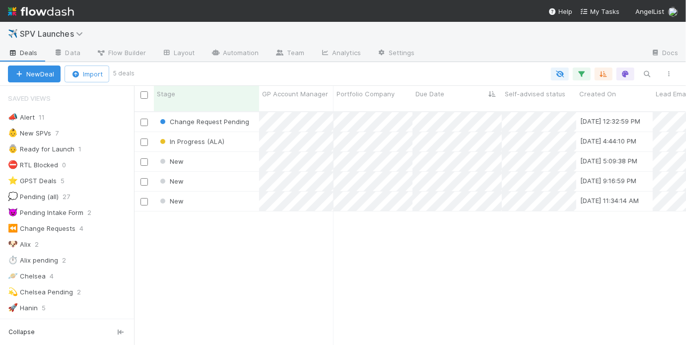
scroll to position [235, 546]
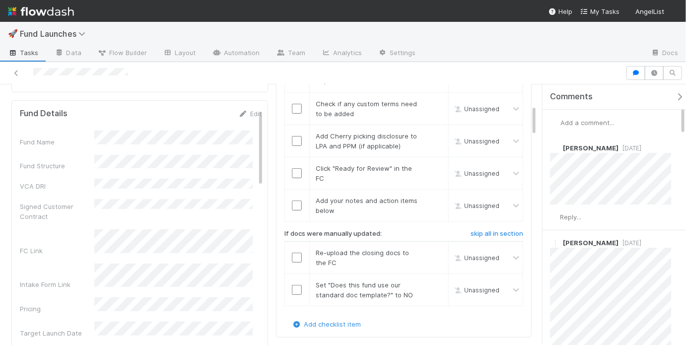
scroll to position [172, 0]
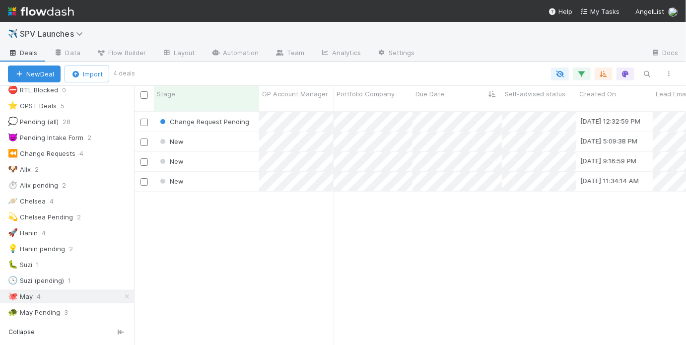
scroll to position [235, 546]
click at [230, 246] on div "Change Request Pending [DATE] 12:32:59 PM [PERSON_NAME] 0 0 1 0 0 1 0 New [DATE…" at bounding box center [410, 232] width 552 height 241
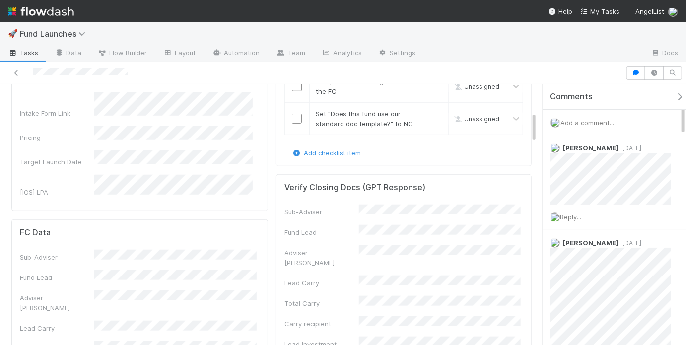
scroll to position [63, 0]
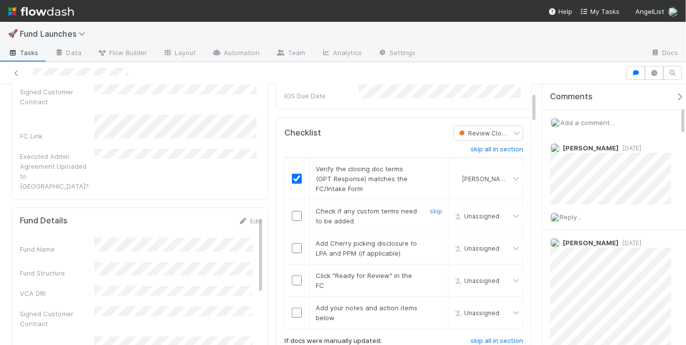
click at [292, 212] on input "checkbox" at bounding box center [297, 216] width 10 height 10
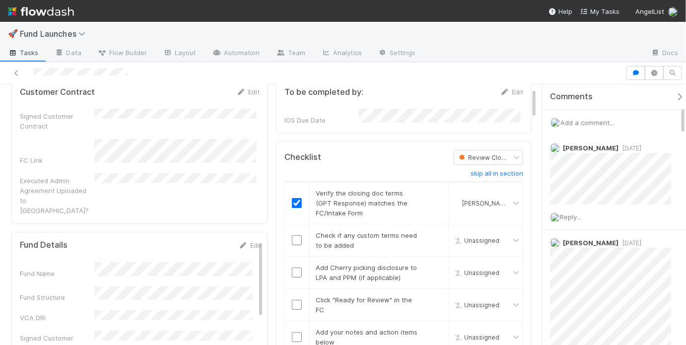
scroll to position [0, 0]
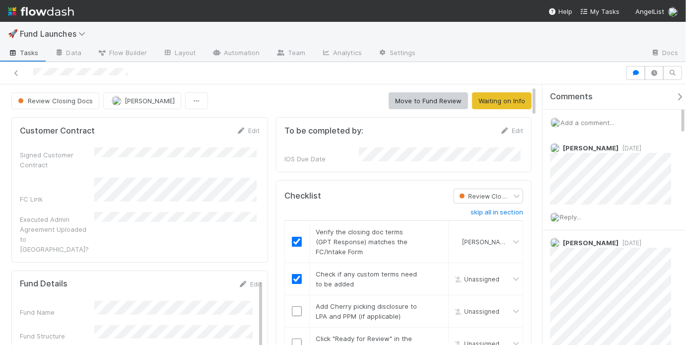
checkbox input "true"
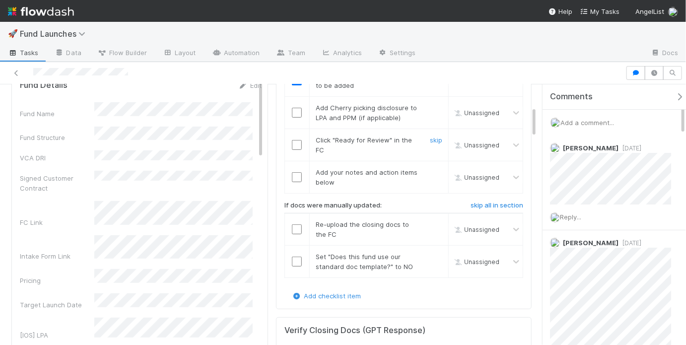
scroll to position [184, 0]
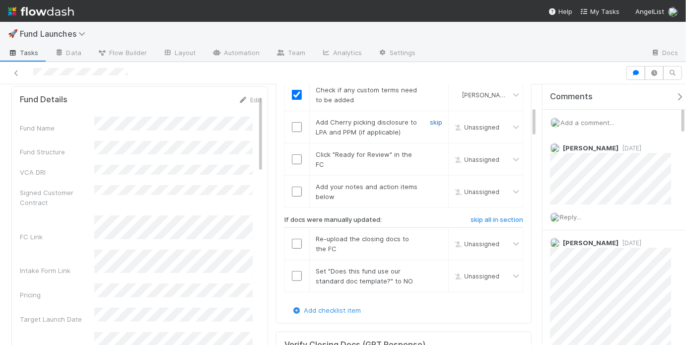
click at [430, 118] on link "skip" at bounding box center [436, 122] width 12 height 8
click at [297, 154] on input "checkbox" at bounding box center [297, 159] width 10 height 10
click at [292, 187] on input "checkbox" at bounding box center [297, 192] width 10 height 10
click at [292, 242] on input "checkbox" at bounding box center [297, 244] width 10 height 10
click at [293, 271] on input "checkbox" at bounding box center [297, 276] width 10 height 10
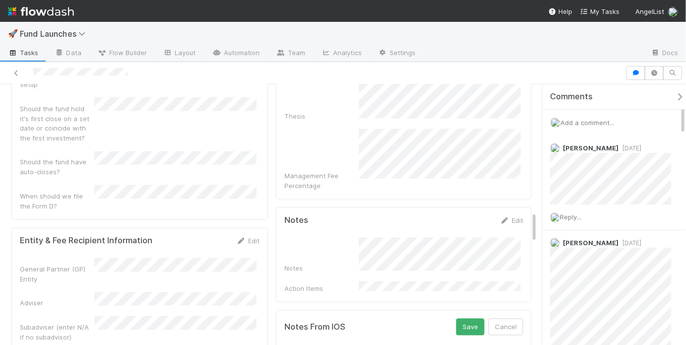
scroll to position [813, 0]
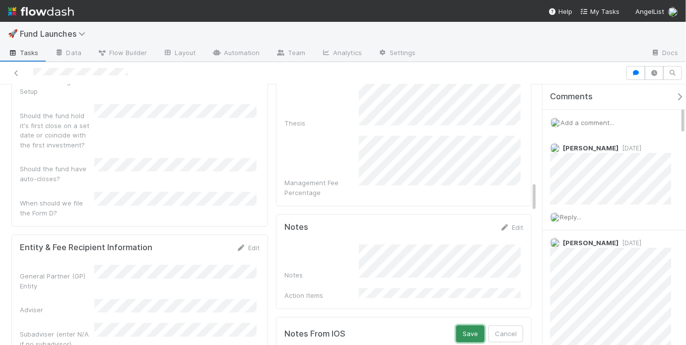
click at [458, 326] on button "Save" at bounding box center [470, 334] width 28 height 17
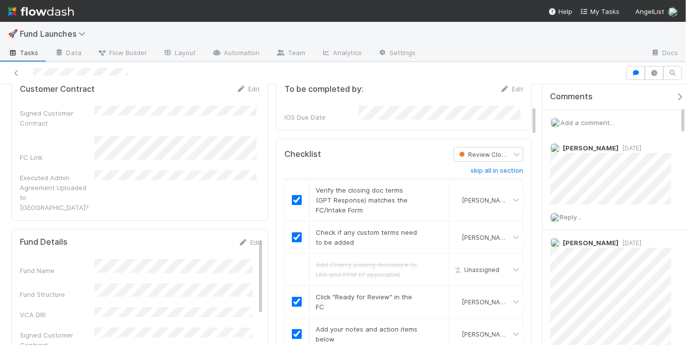
scroll to position [0, 0]
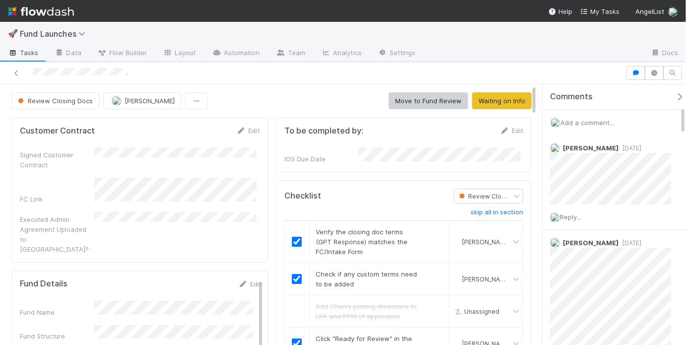
click at [333, 96] on div "Review Closing Docs May Chang Move to Fund Review Waiting on Info" at bounding box center [271, 100] width 520 height 17
click at [418, 98] on button "Move to Fund Review" at bounding box center [428, 100] width 79 height 17
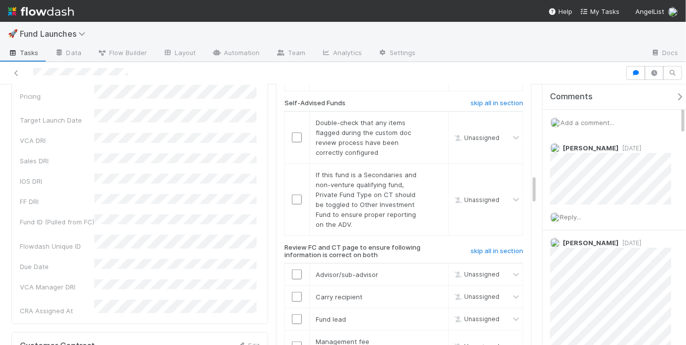
scroll to position [272, 0]
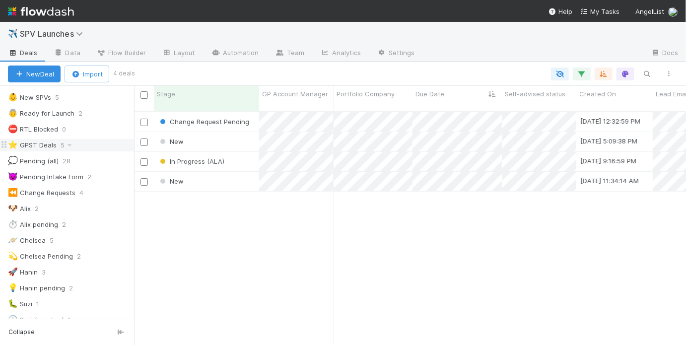
scroll to position [144, 0]
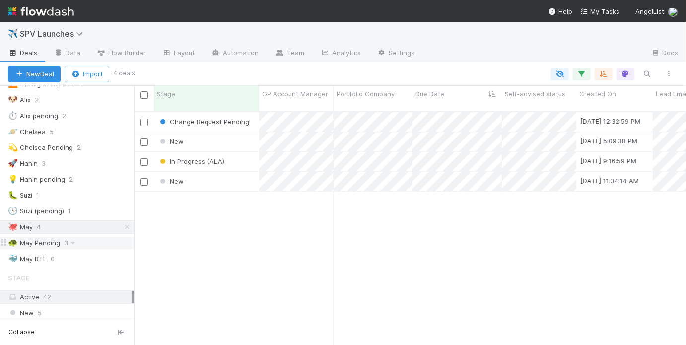
click at [42, 240] on div "🐢 May Pending" at bounding box center [34, 243] width 52 height 12
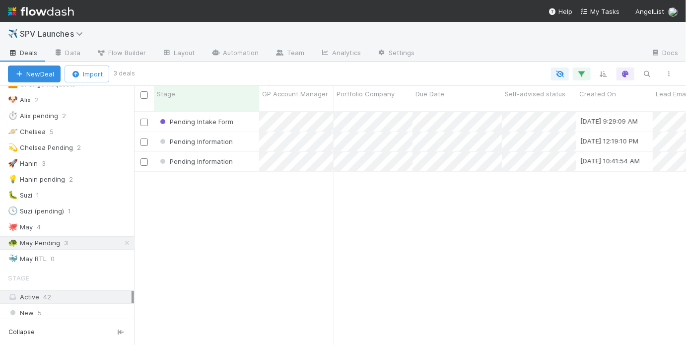
scroll to position [235, 546]
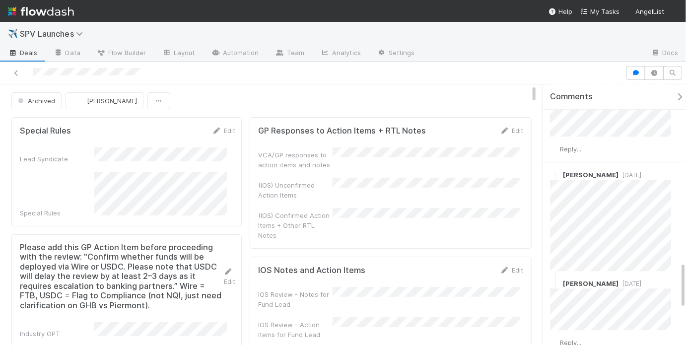
scroll to position [928, 0]
